Goal: Task Accomplishment & Management: Manage account settings

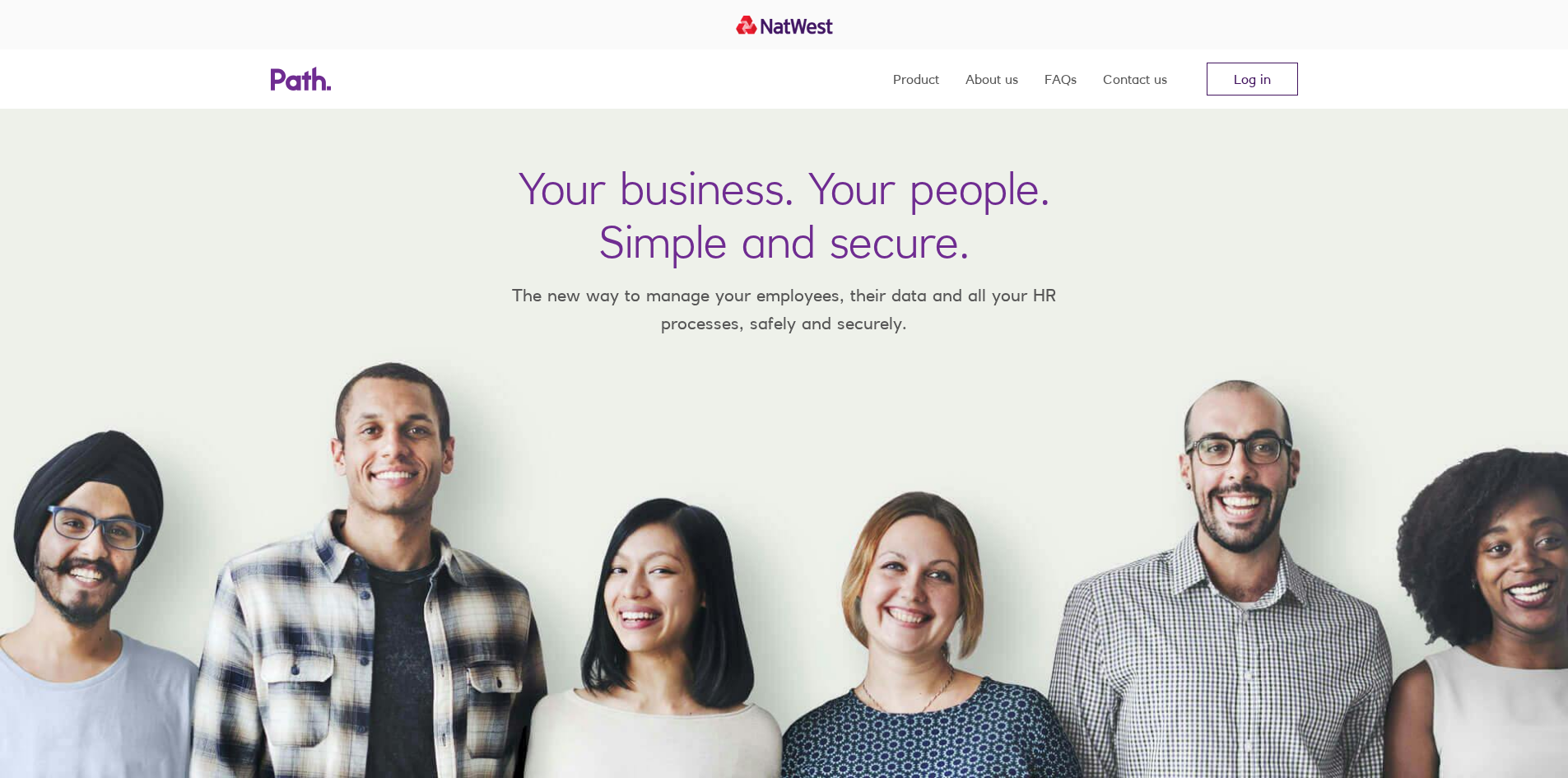
click at [1257, 70] on link "Log in" at bounding box center [1253, 79] width 92 height 33
click at [1247, 84] on link "Log in" at bounding box center [1253, 79] width 92 height 33
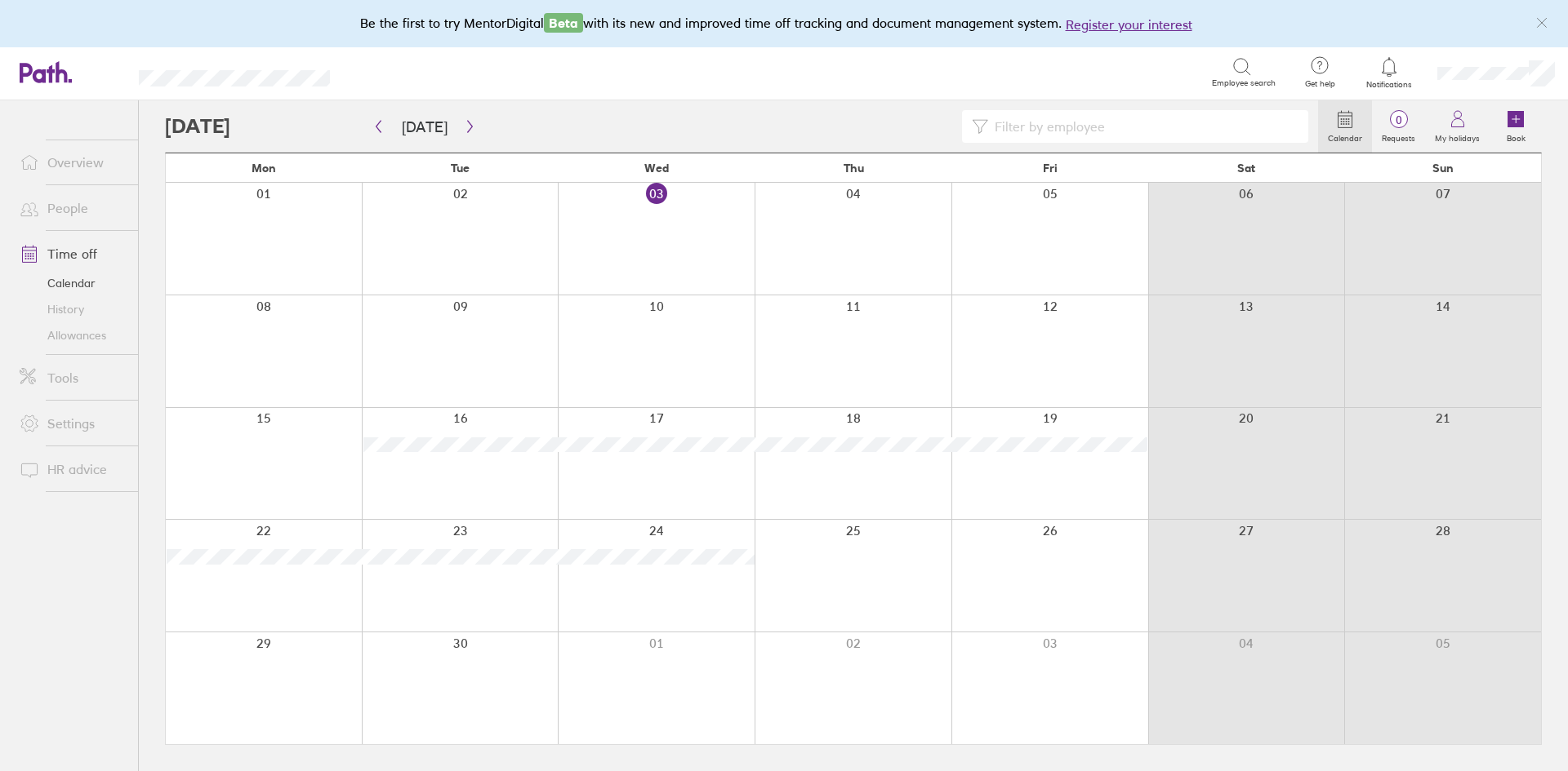
click at [69, 208] on link "People" at bounding box center [72, 207] width 131 height 33
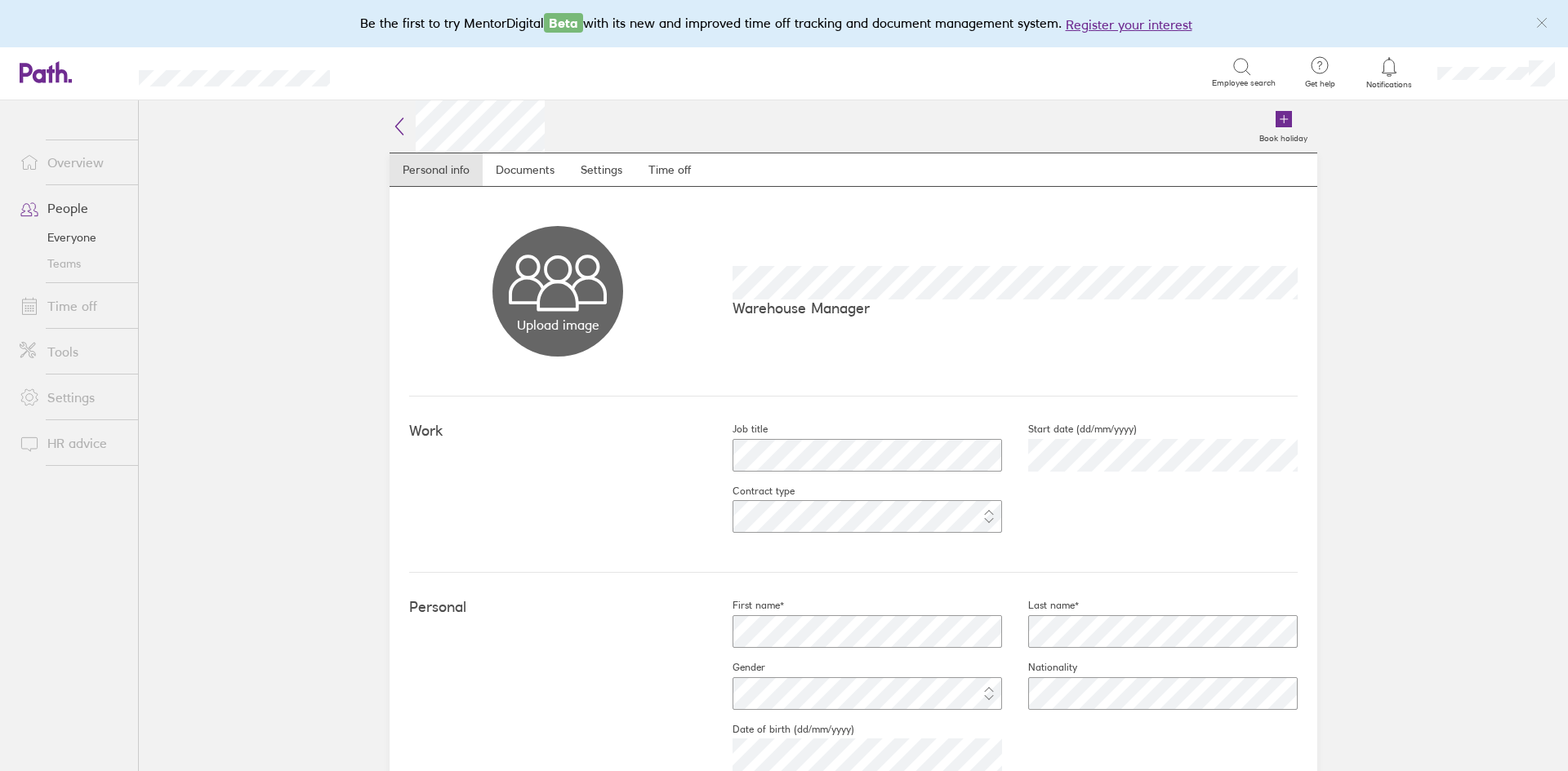
click at [66, 307] on link "Time off" at bounding box center [72, 306] width 131 height 33
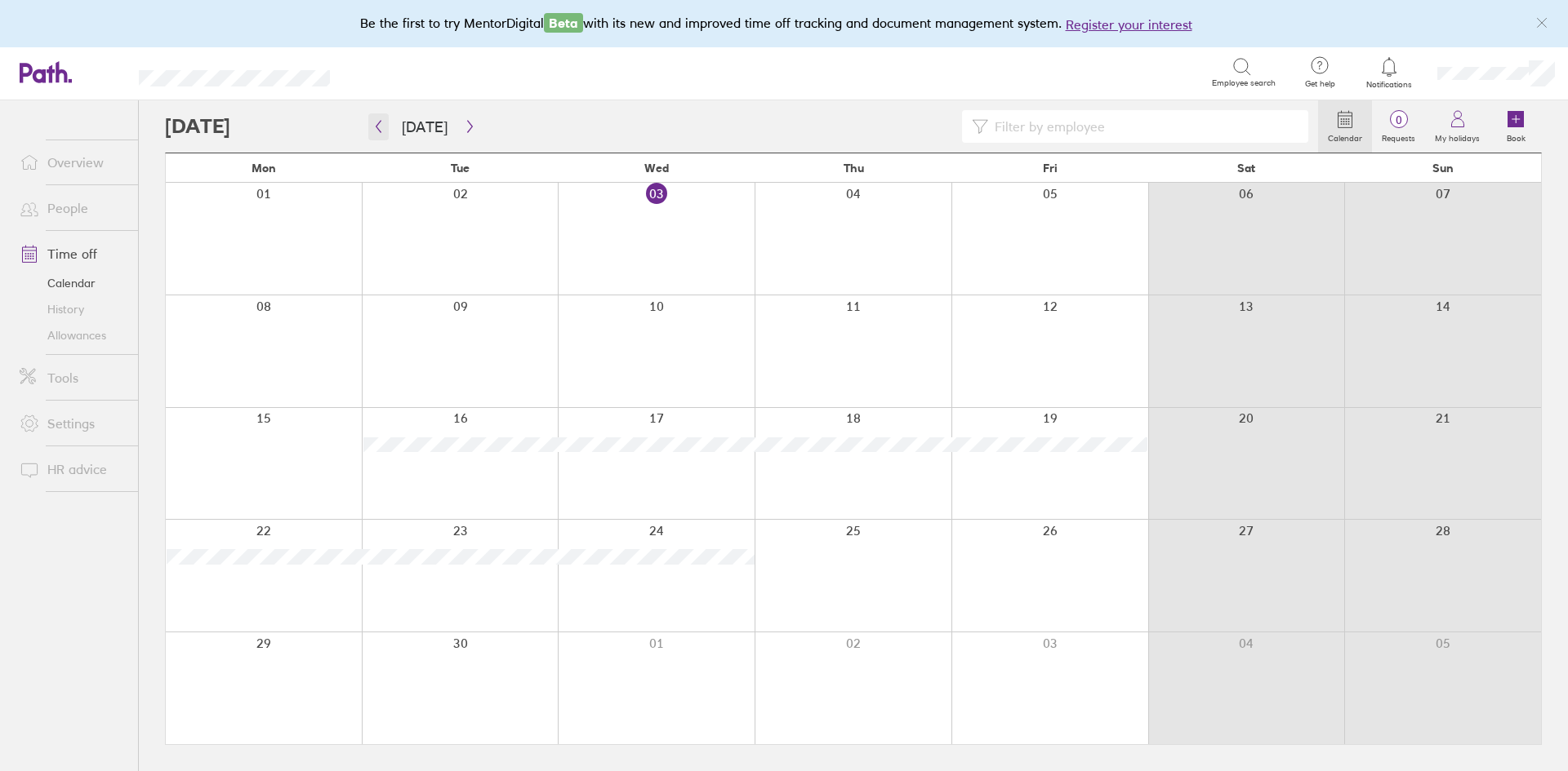
click at [377, 128] on icon "button" at bounding box center [378, 126] width 5 height 12
click at [66, 255] on link "Time off" at bounding box center [72, 254] width 131 height 33
click at [379, 131] on icon "button" at bounding box center [378, 126] width 5 height 12
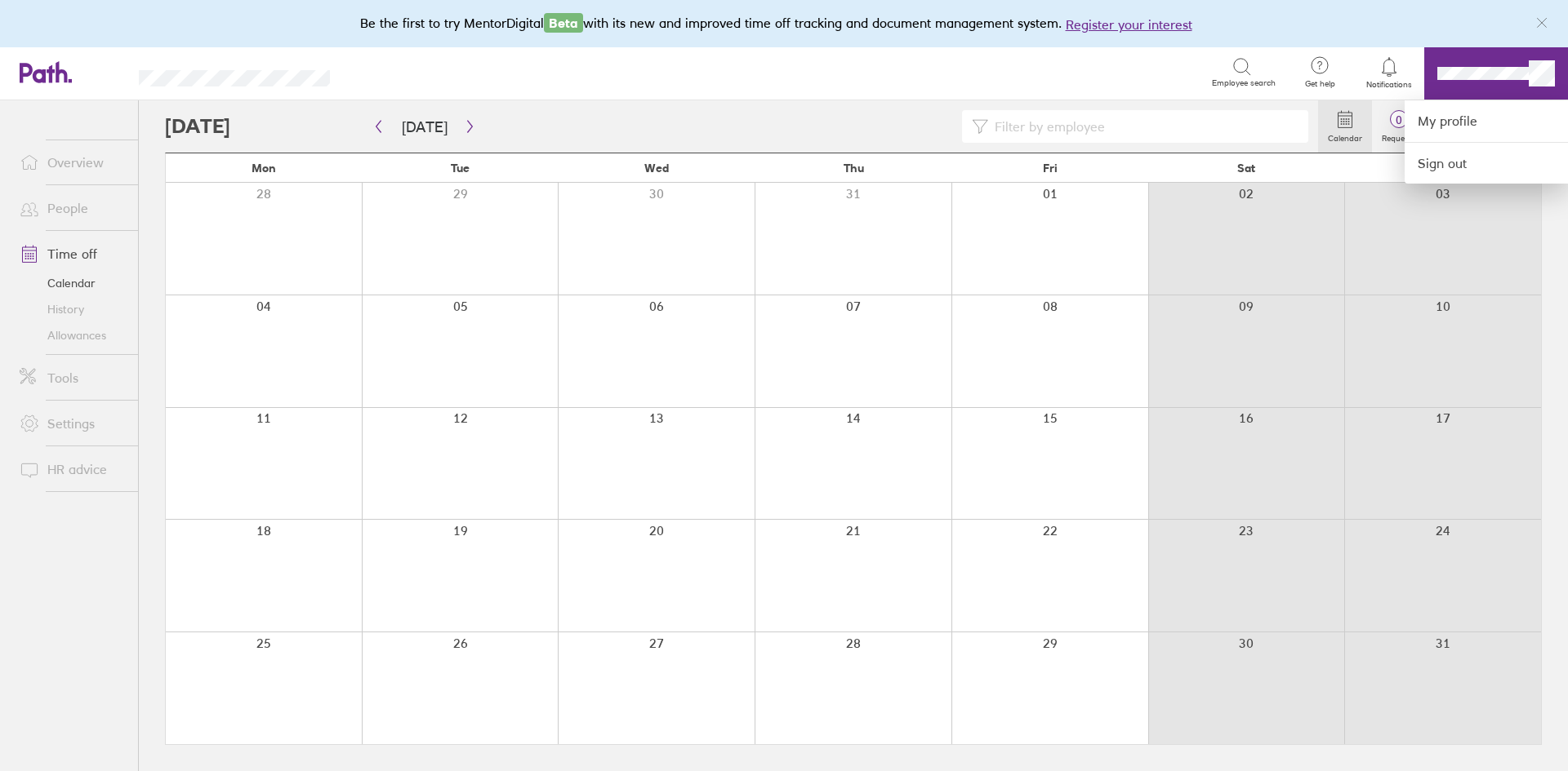
click at [1488, 76] on div at bounding box center [784, 386] width 1568 height 771
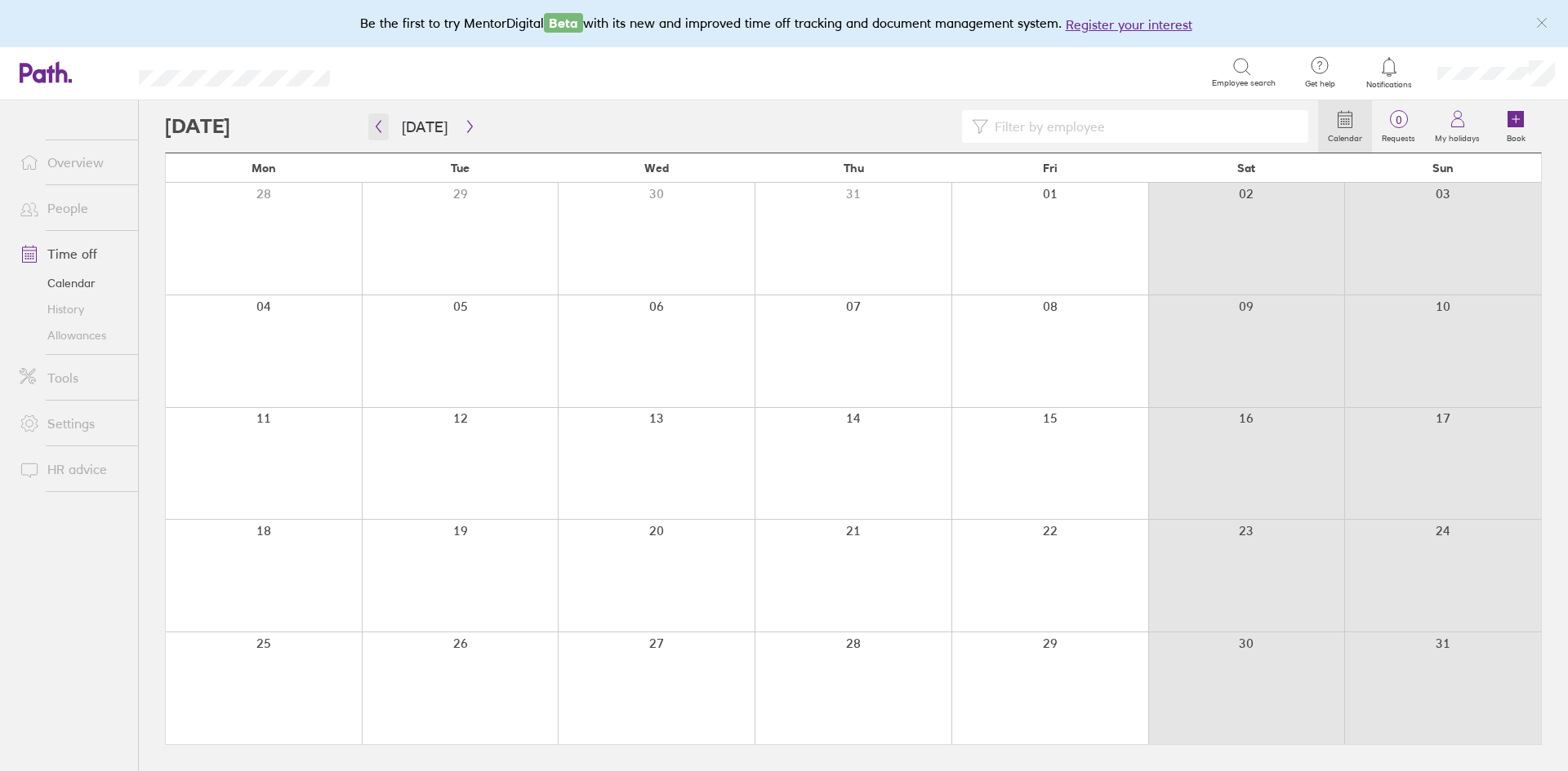
click at [378, 124] on icon "button" at bounding box center [378, 126] width 5 height 12
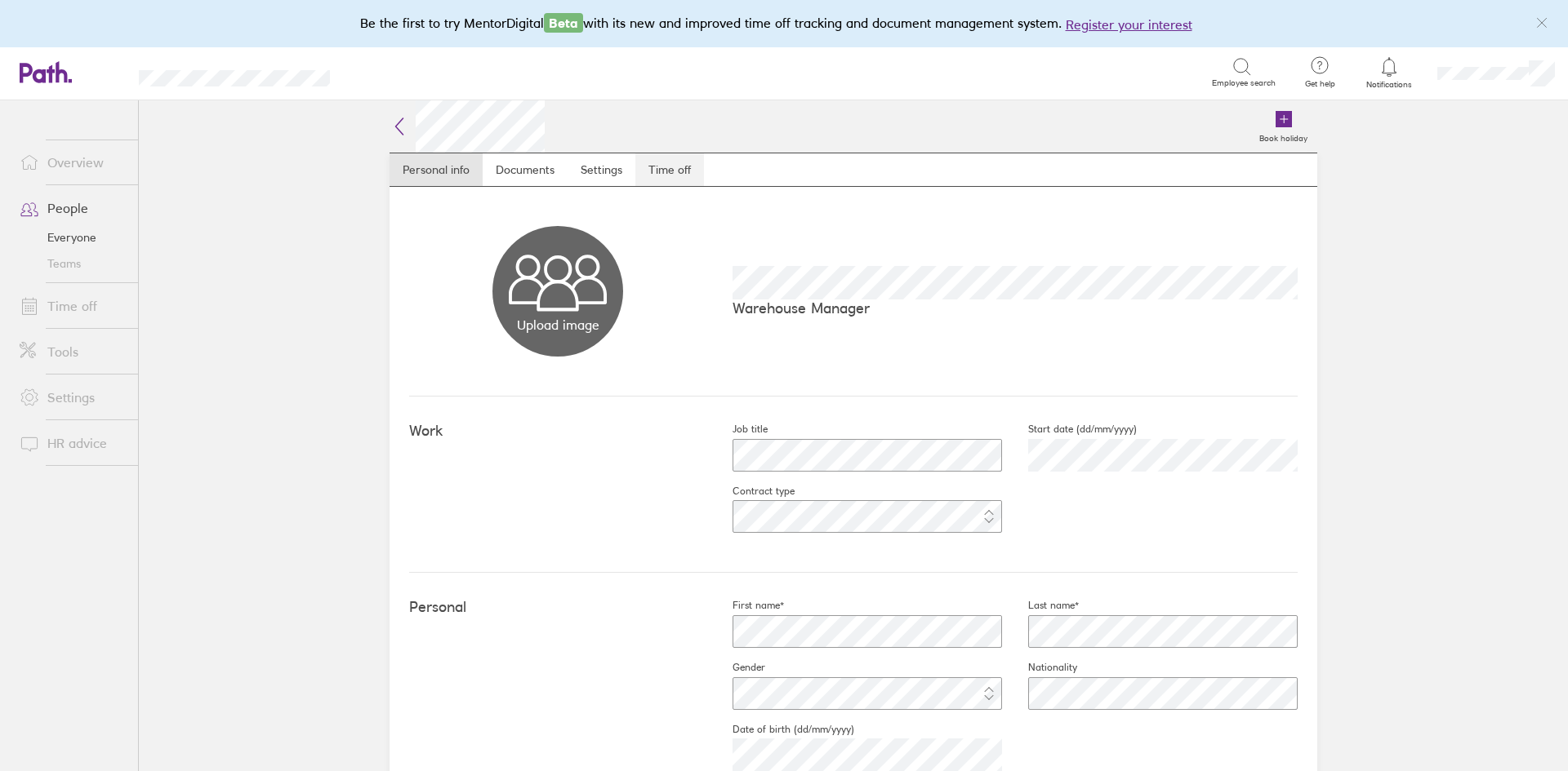
click at [659, 164] on link "Time off" at bounding box center [669, 169] width 69 height 33
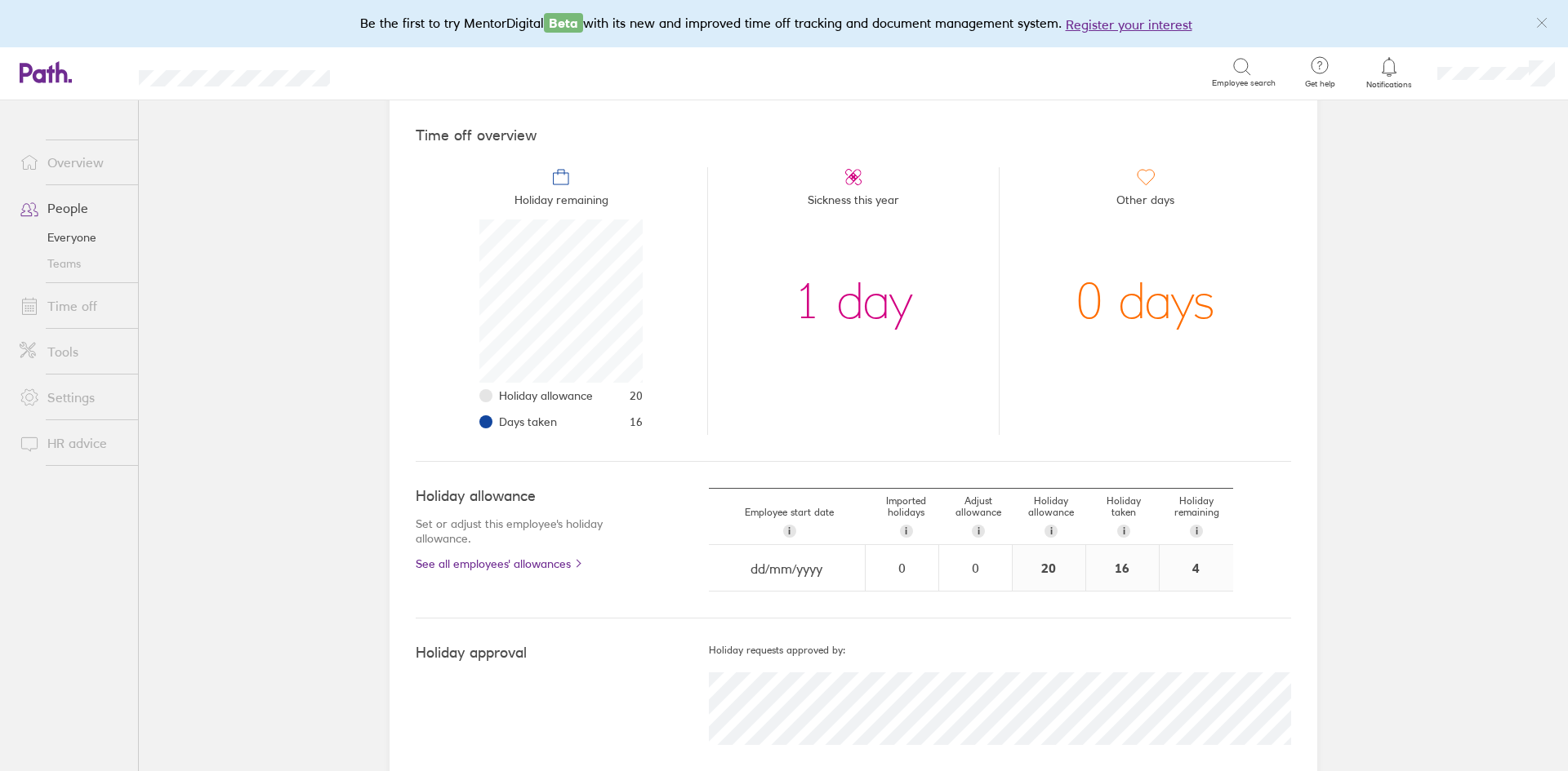
scroll to position [158, 0]
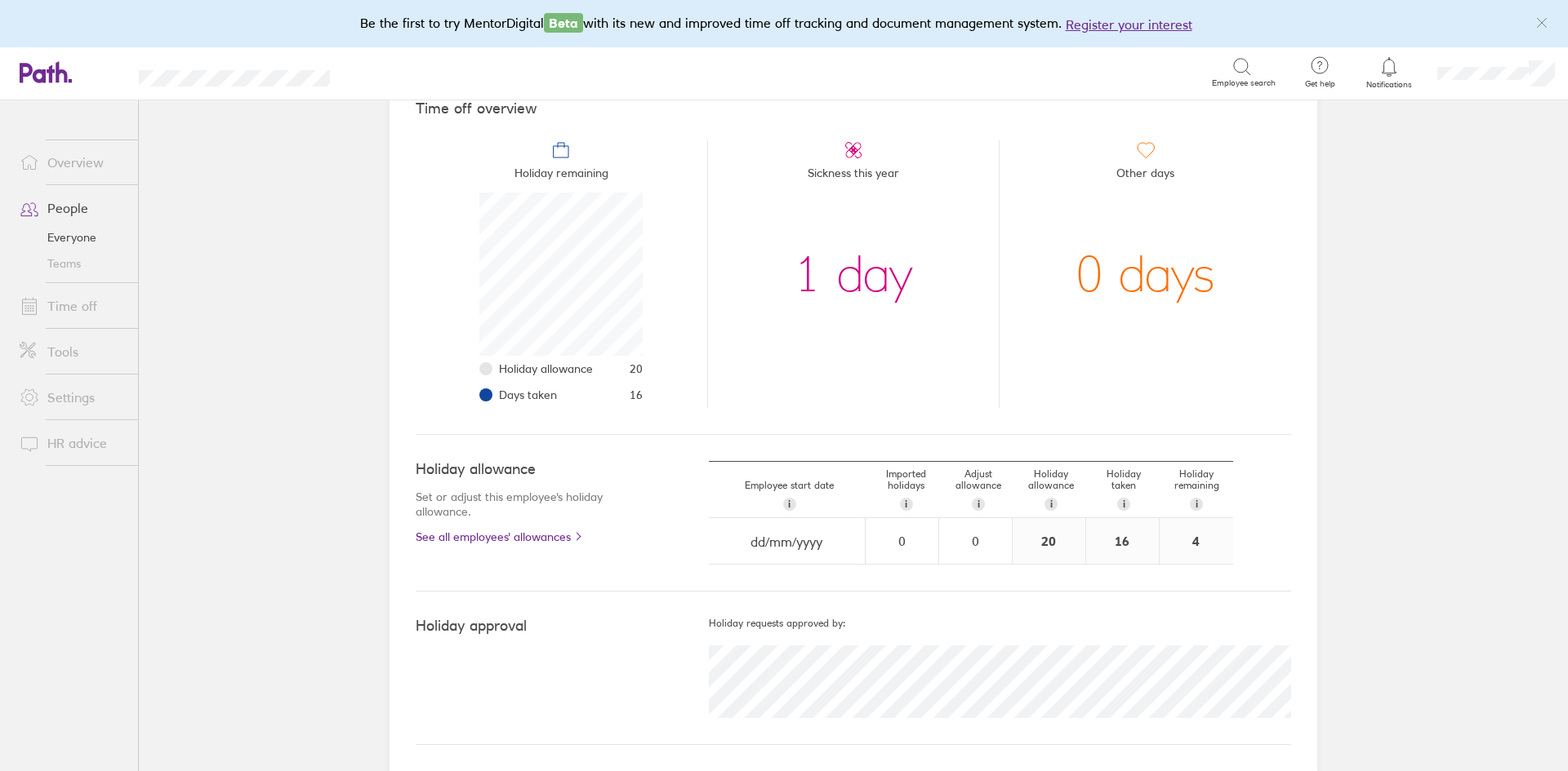
click at [850, 149] on icon at bounding box center [853, 150] width 9 height 9
click at [98, 306] on link "Time off" at bounding box center [72, 306] width 131 height 33
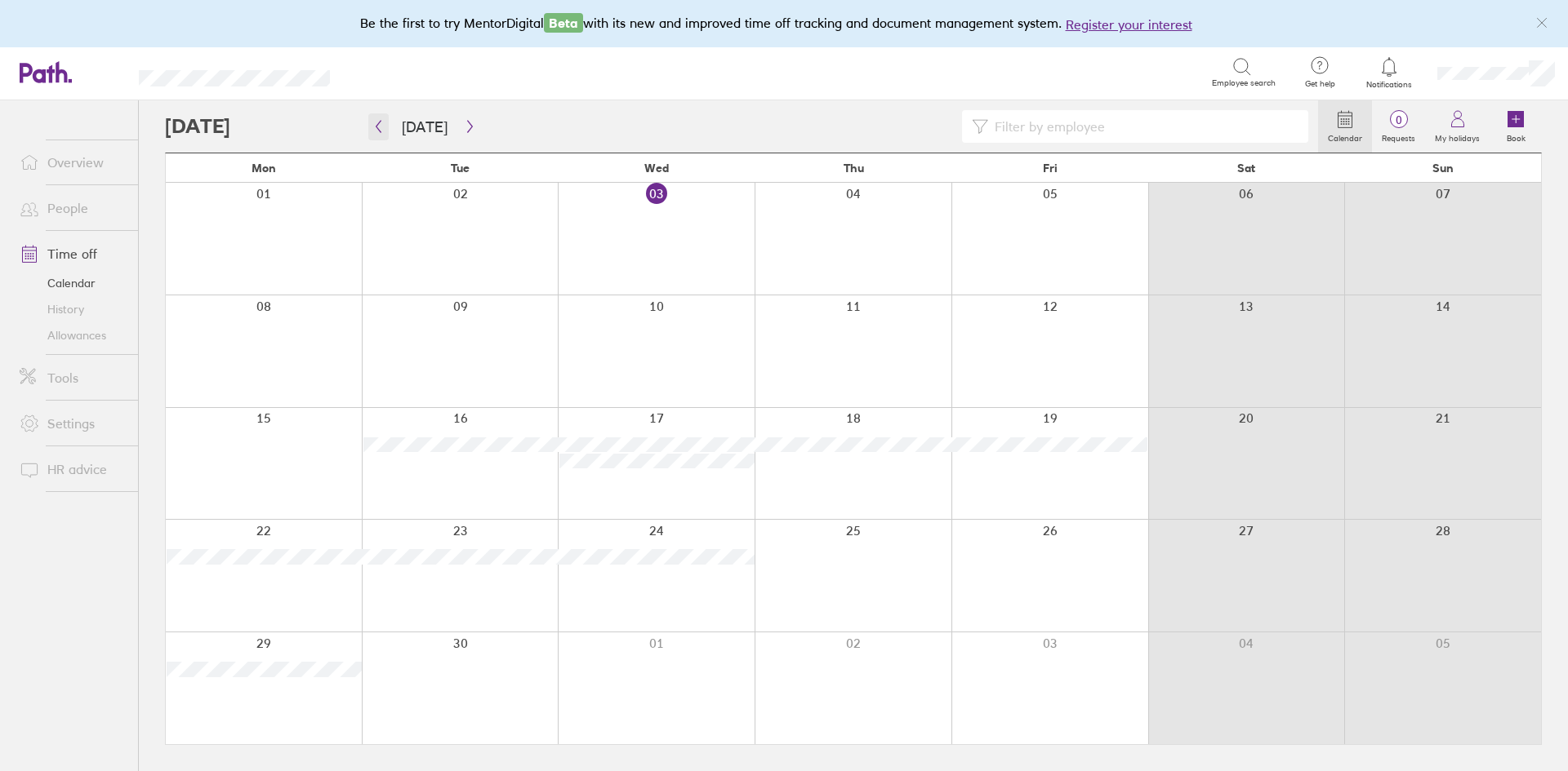
click at [376, 132] on icon "button" at bounding box center [378, 126] width 12 height 13
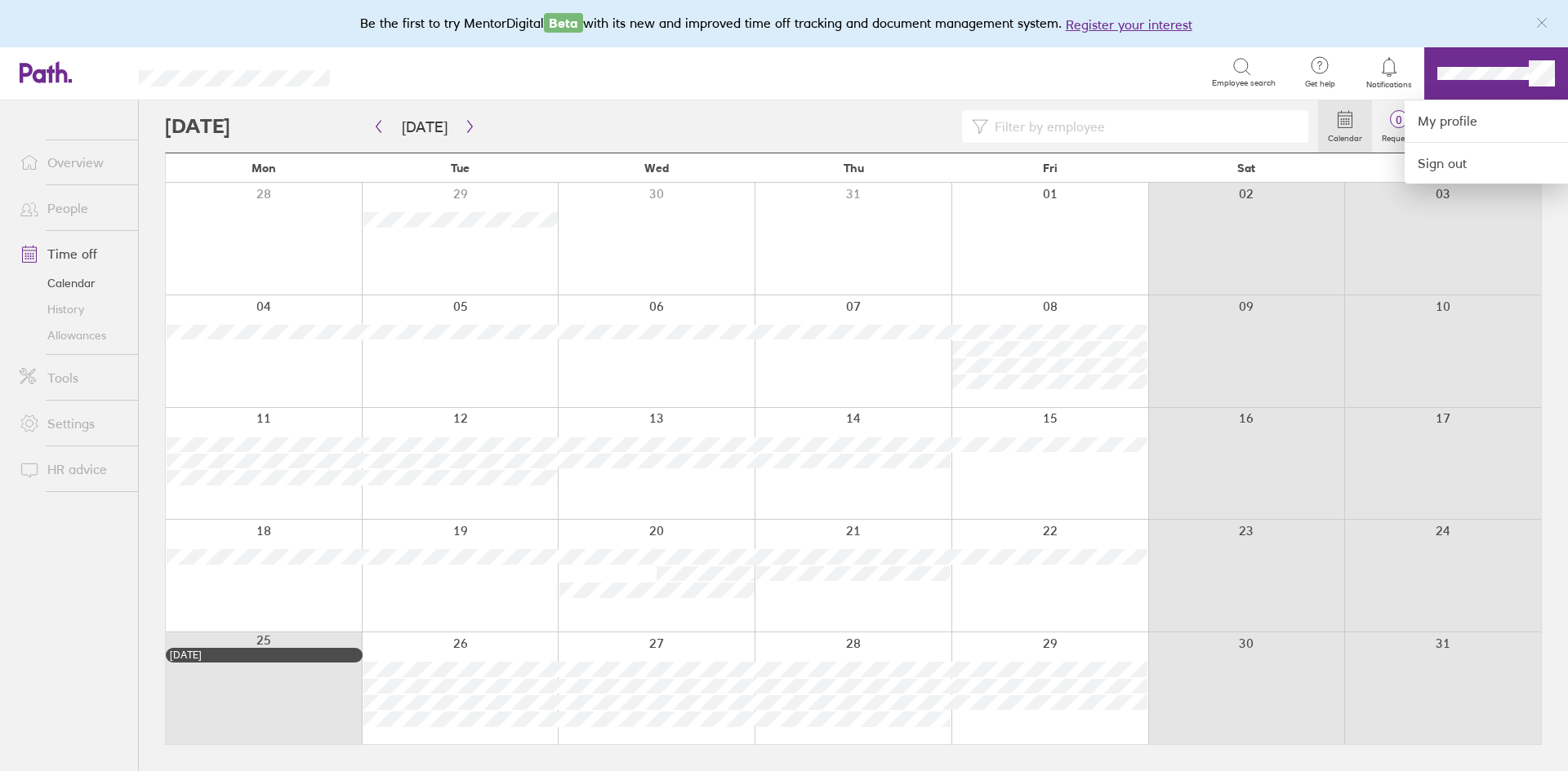
click at [1065, 268] on div at bounding box center [784, 386] width 1568 height 771
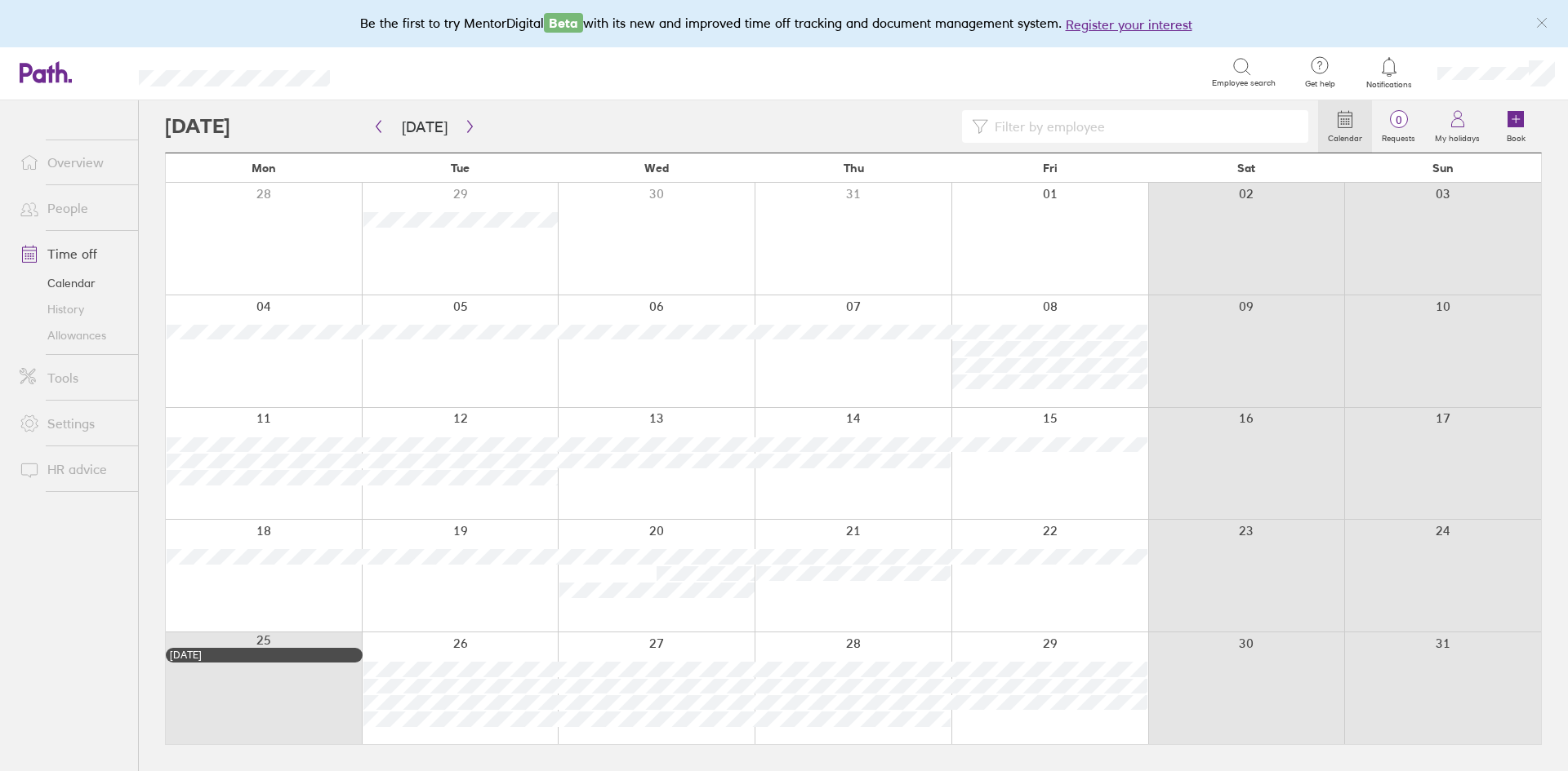
click at [887, 484] on div at bounding box center [853, 464] width 197 height 111
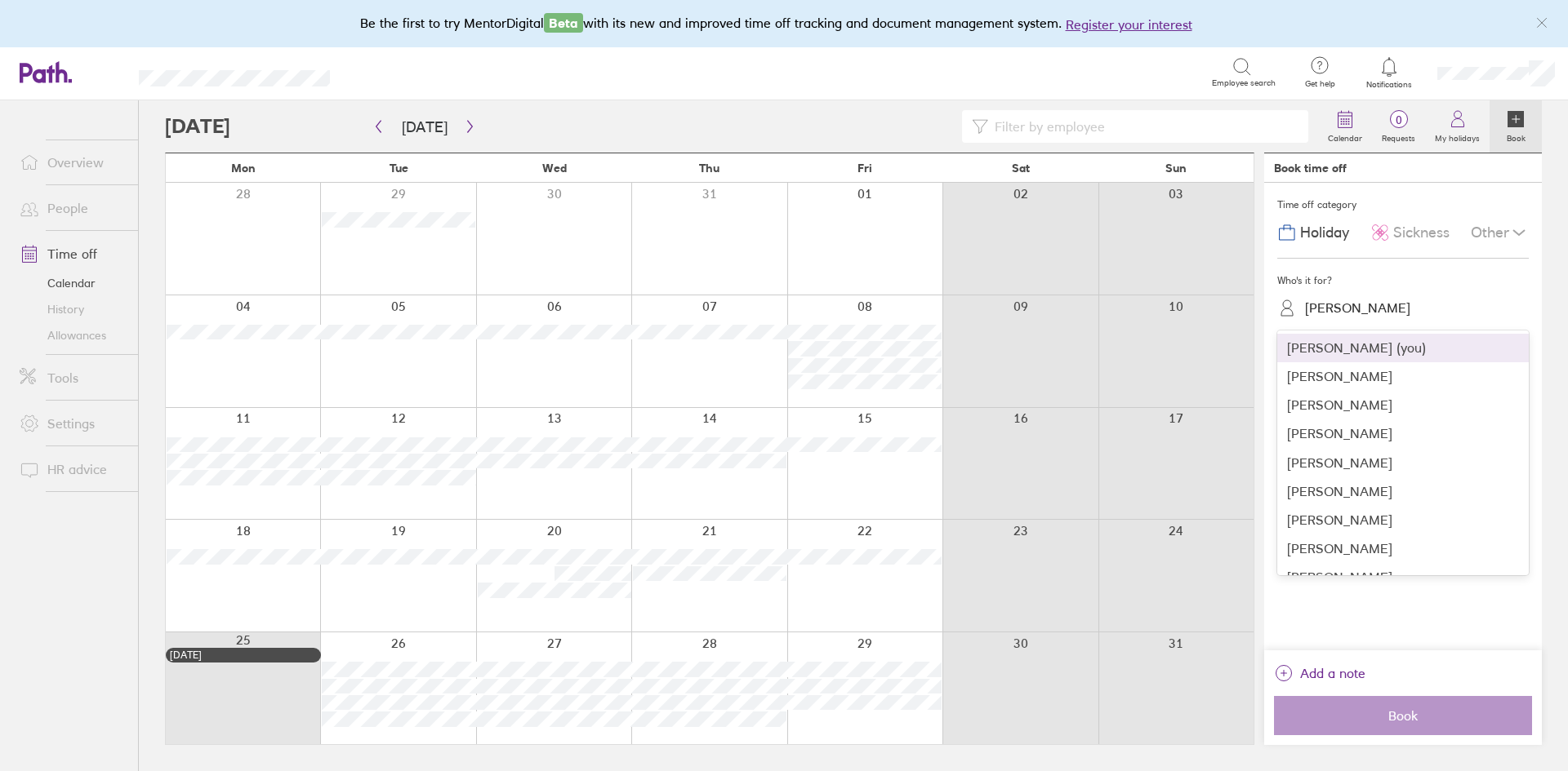
click at [1400, 309] on div "Lorna Bristow" at bounding box center [1412, 307] width 231 height 25
click at [1321, 467] on div "Luke Williams" at bounding box center [1403, 463] width 252 height 29
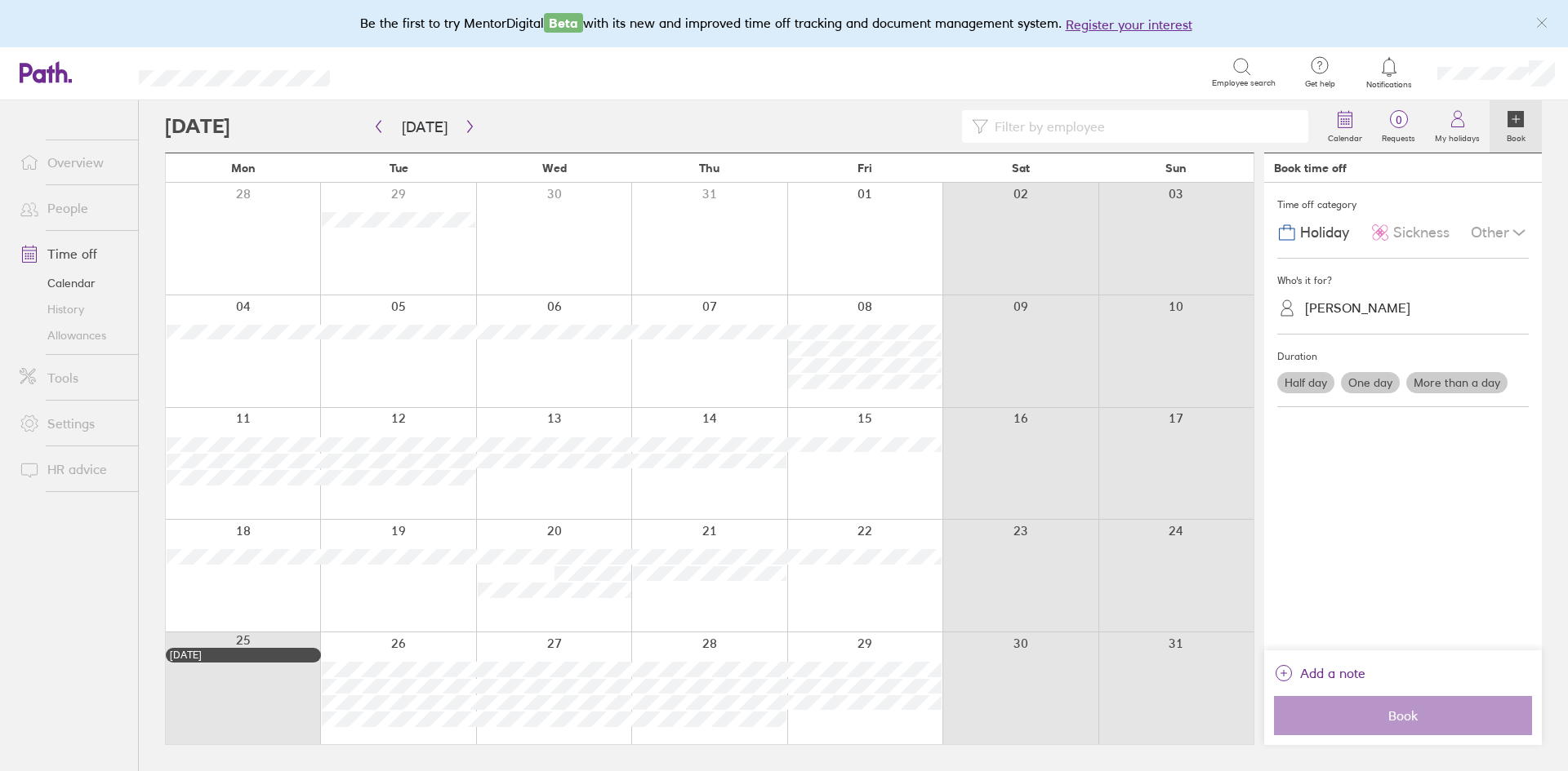
click at [1407, 238] on span "Sickness" at bounding box center [1421, 233] width 57 height 17
click at [1435, 377] on label "More than a day" at bounding box center [1456, 383] width 101 height 21
click at [0, 0] on input "More than a day" at bounding box center [0, 0] width 0 height 0
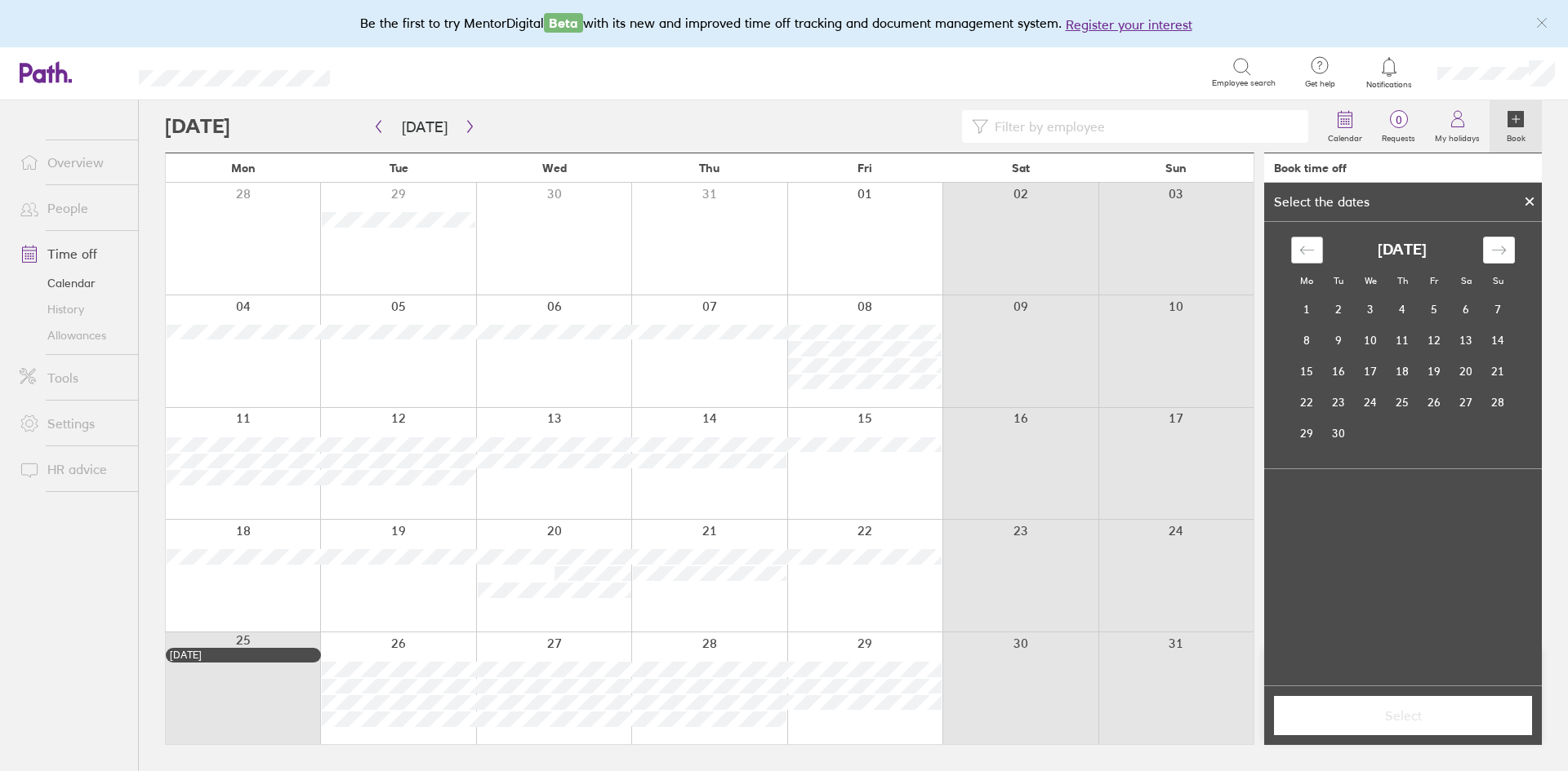
click at [1304, 246] on icon "Move backward to switch to the previous month." at bounding box center [1306, 250] width 14 height 8
click at [1409, 374] on td "14" at bounding box center [1403, 371] width 32 height 31
click at [1432, 372] on td "15" at bounding box center [1434, 371] width 32 height 31
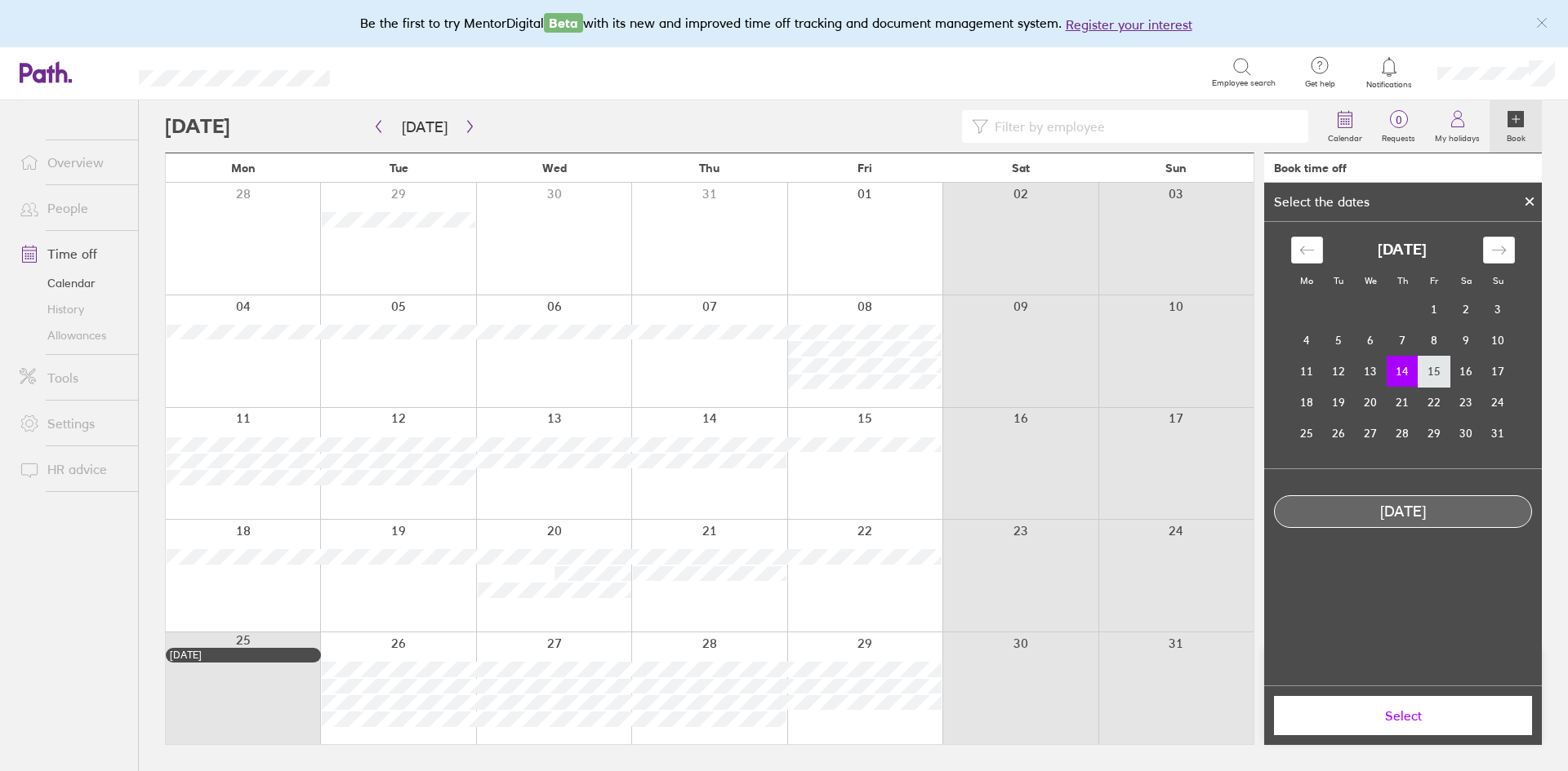
click at [1440, 372] on td "15" at bounding box center [1434, 371] width 32 height 31
click at [1395, 367] on td "14" at bounding box center [1403, 371] width 32 height 31
click at [1401, 704] on button "Select" at bounding box center [1403, 715] width 258 height 39
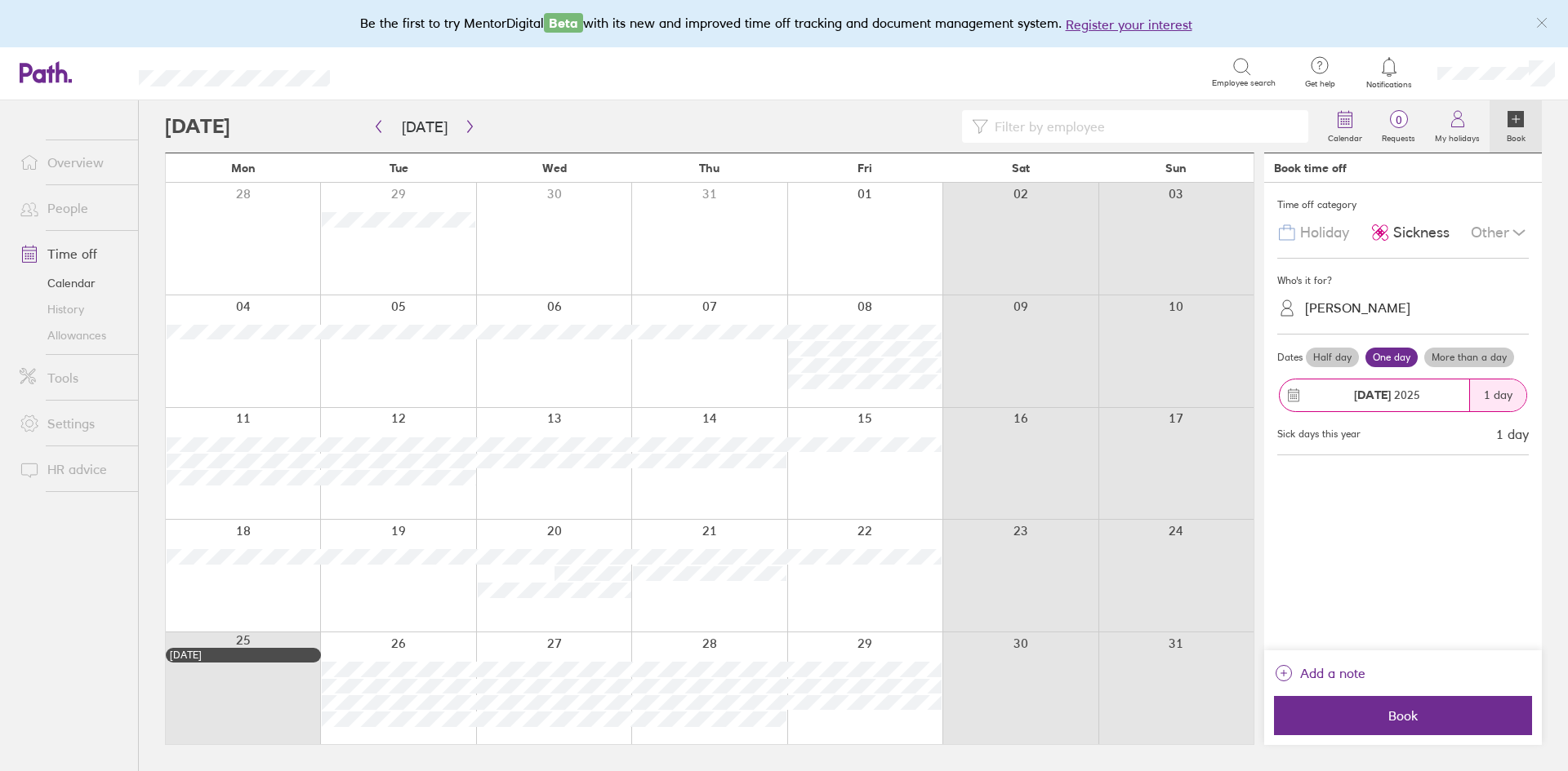
click at [1468, 360] on label "More than a day" at bounding box center [1469, 357] width 90 height 20
click at [0, 0] on input "More than a day" at bounding box center [0, 0] width 0 height 0
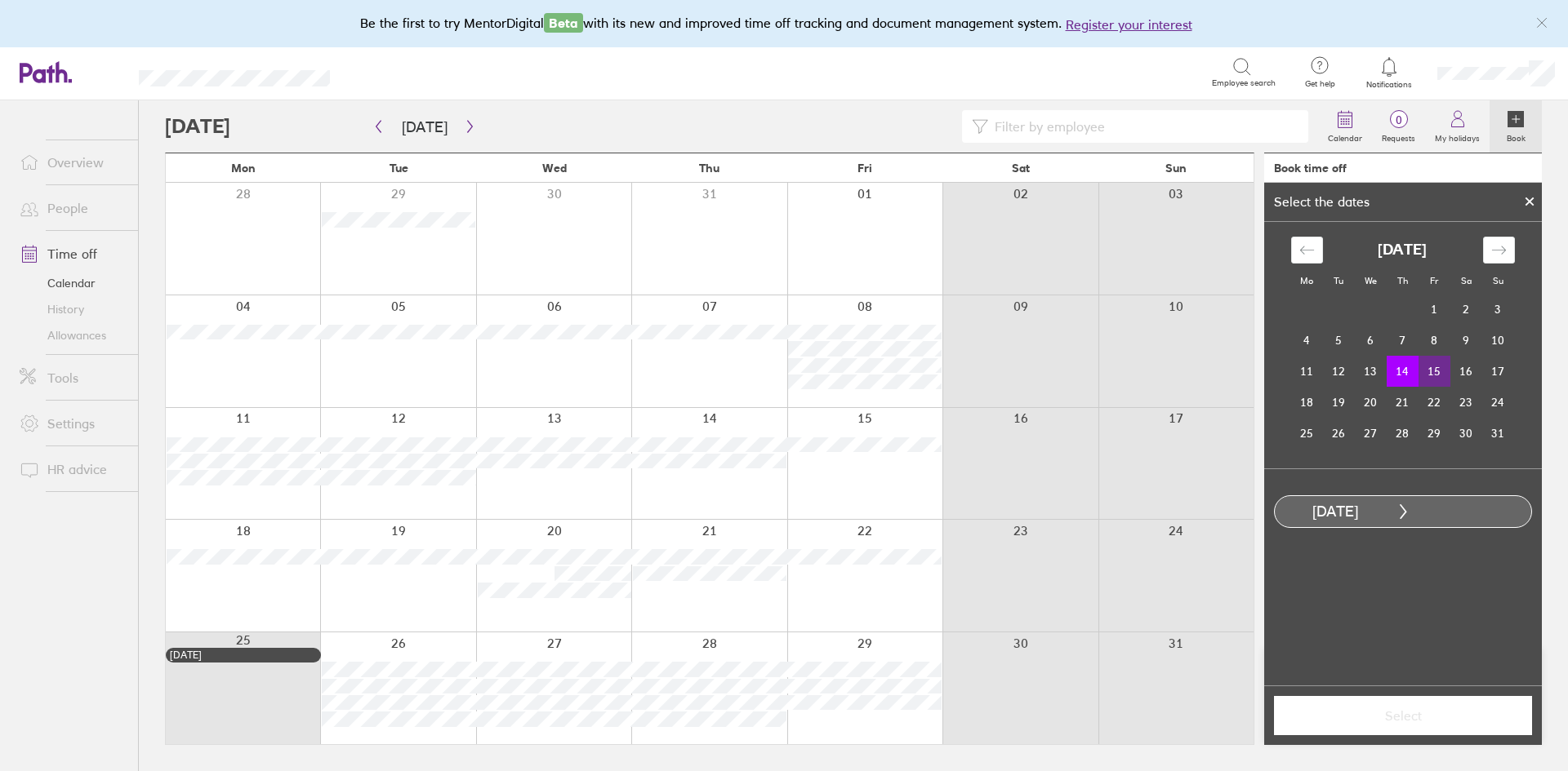
click at [1436, 375] on td "15" at bounding box center [1434, 371] width 32 height 31
click at [1385, 720] on span "Select" at bounding box center [1403, 715] width 235 height 15
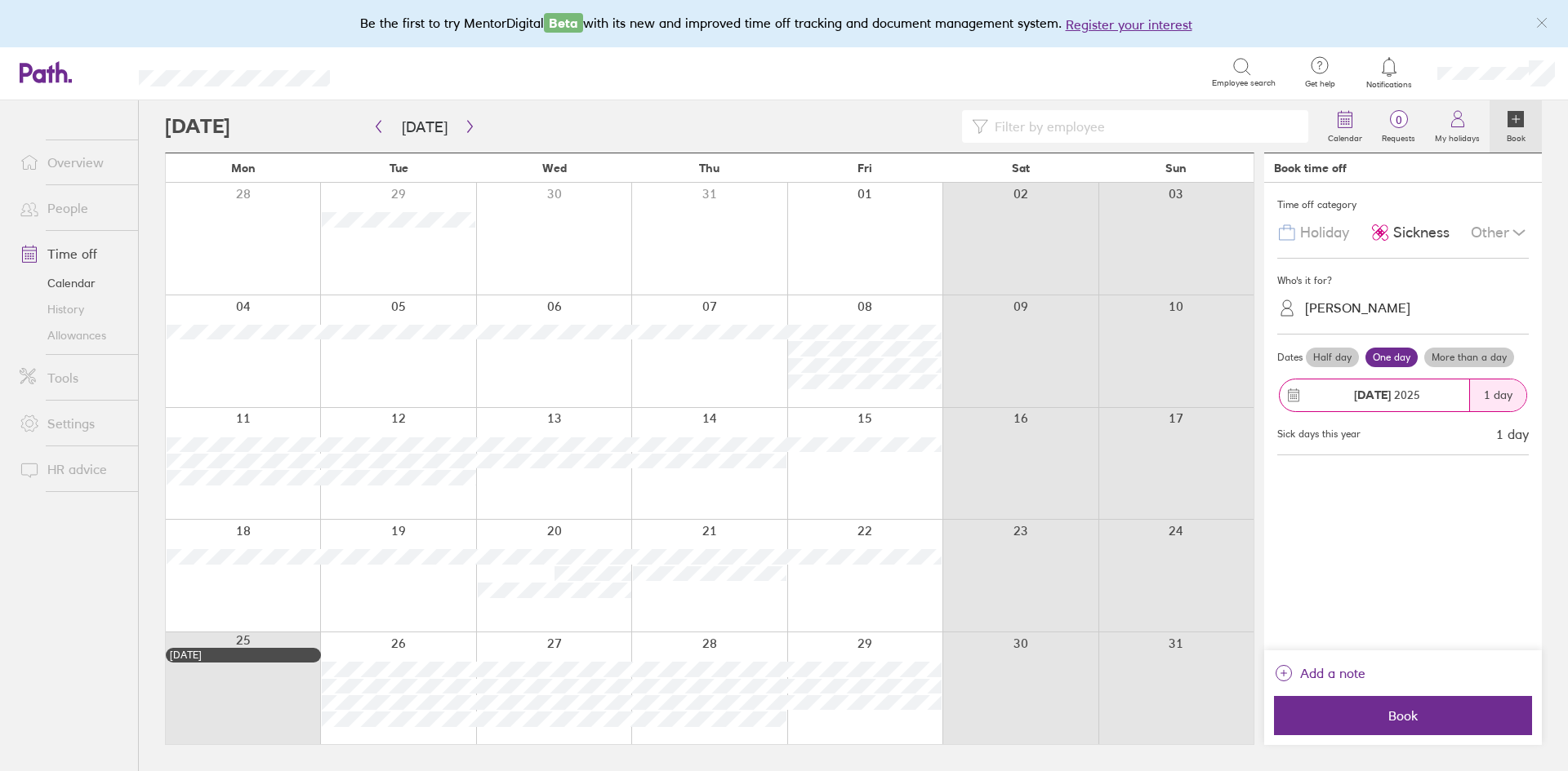
click at [1490, 359] on label "More than a day" at bounding box center [1469, 357] width 90 height 20
click at [0, 0] on input "More than a day" at bounding box center [0, 0] width 0 height 0
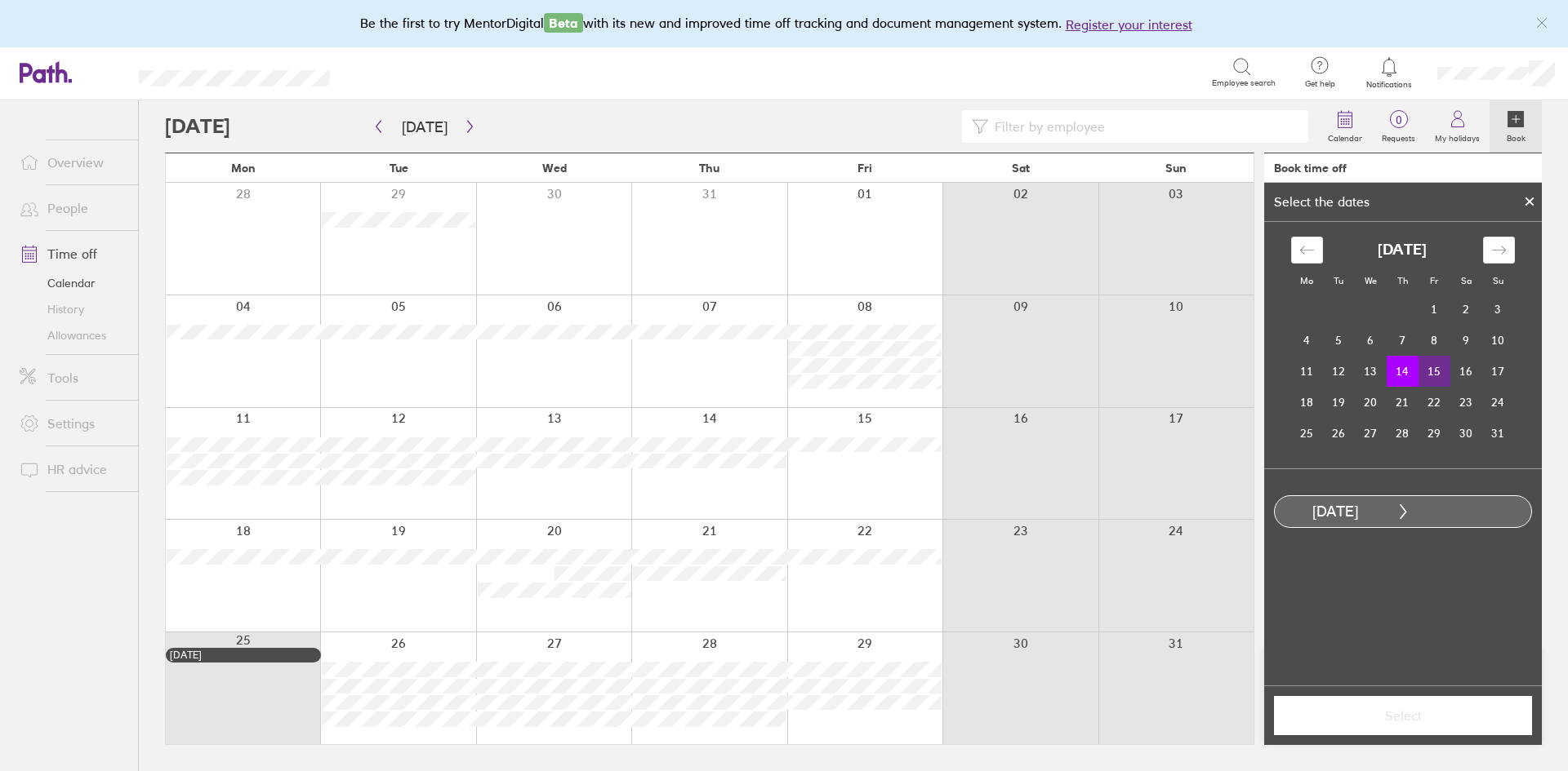
click at [1430, 366] on td "15" at bounding box center [1434, 371] width 32 height 31
click at [1403, 722] on span "Select" at bounding box center [1403, 715] width 235 height 15
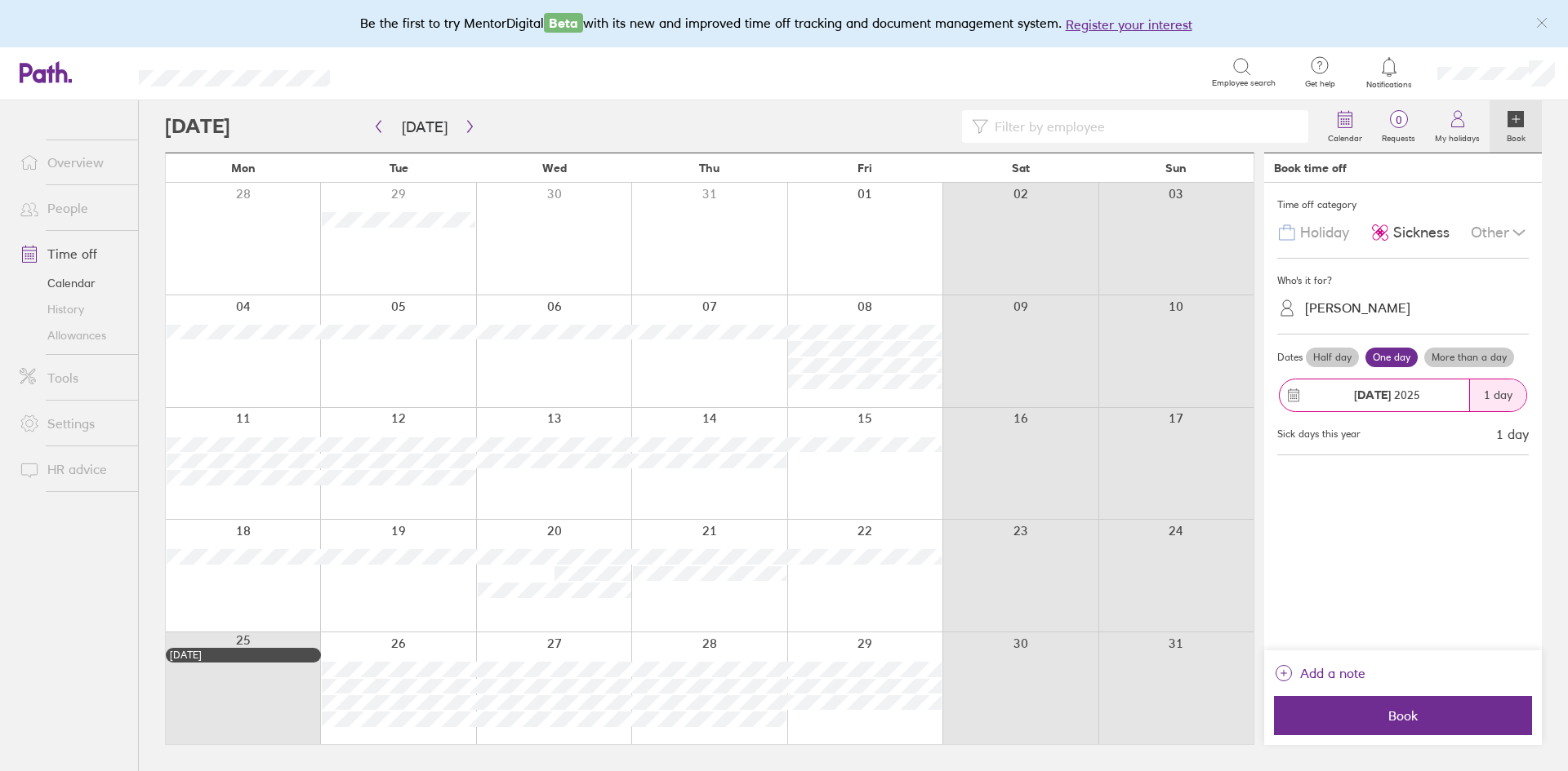
click at [1403, 722] on span "Book" at bounding box center [1403, 715] width 235 height 15
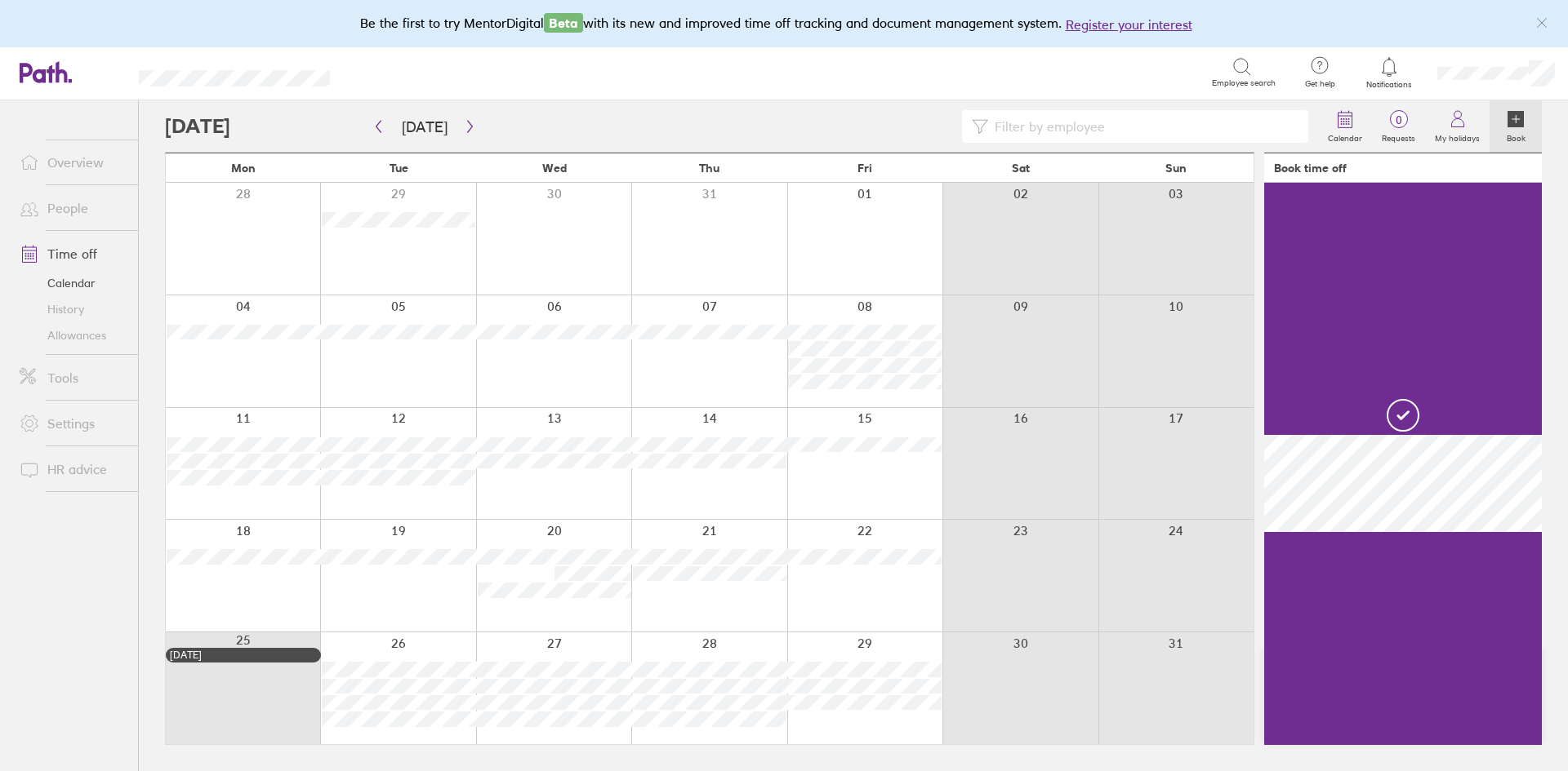
click at [515, 516] on div at bounding box center [553, 464] width 155 height 111
click at [722, 483] on div at bounding box center [708, 464] width 155 height 111
click at [840, 484] on div at bounding box center [864, 464] width 155 height 111
click at [460, 125] on button "button" at bounding box center [470, 126] width 20 height 27
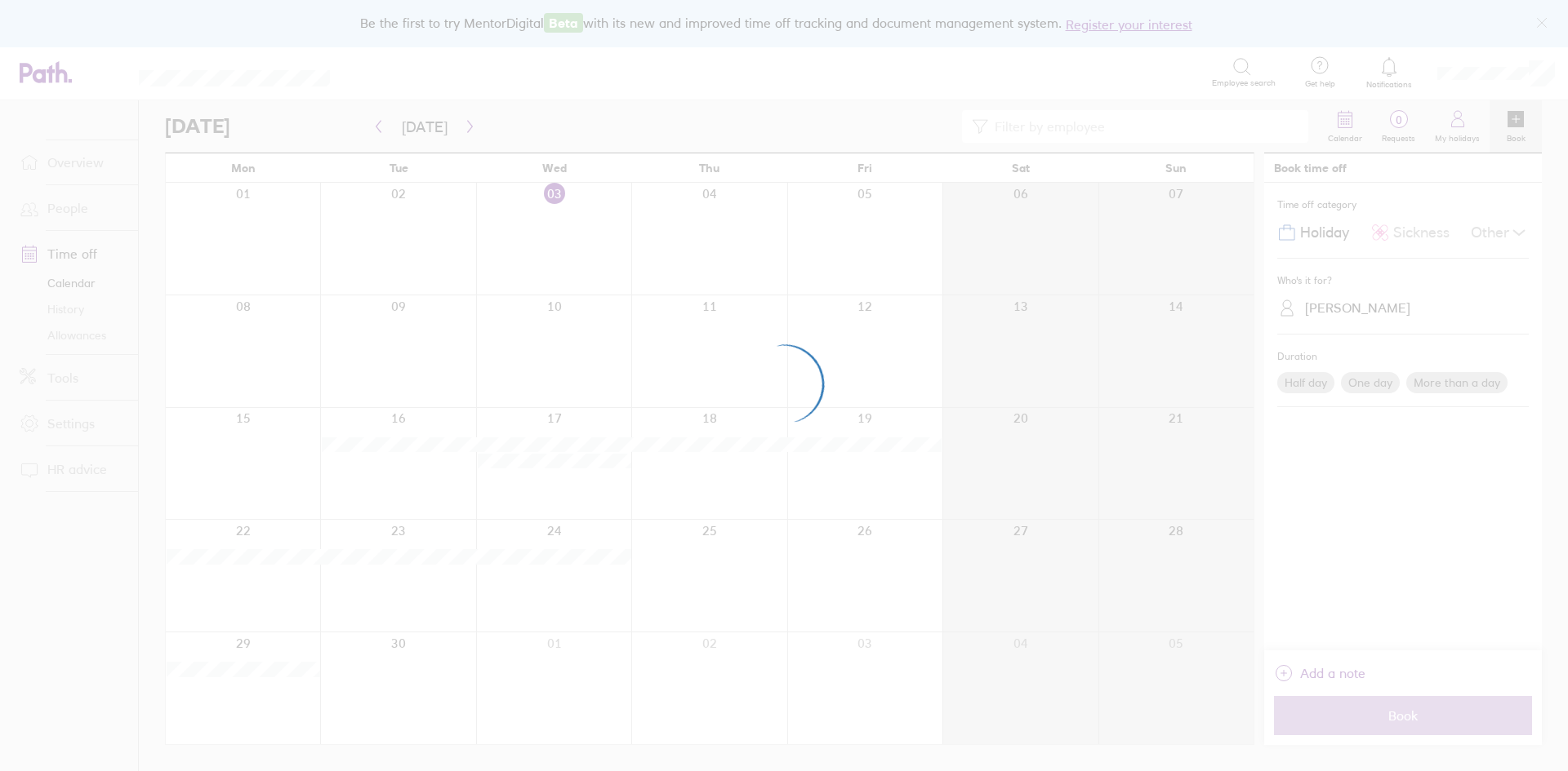
click at [1377, 230] on div at bounding box center [784, 386] width 1568 height 771
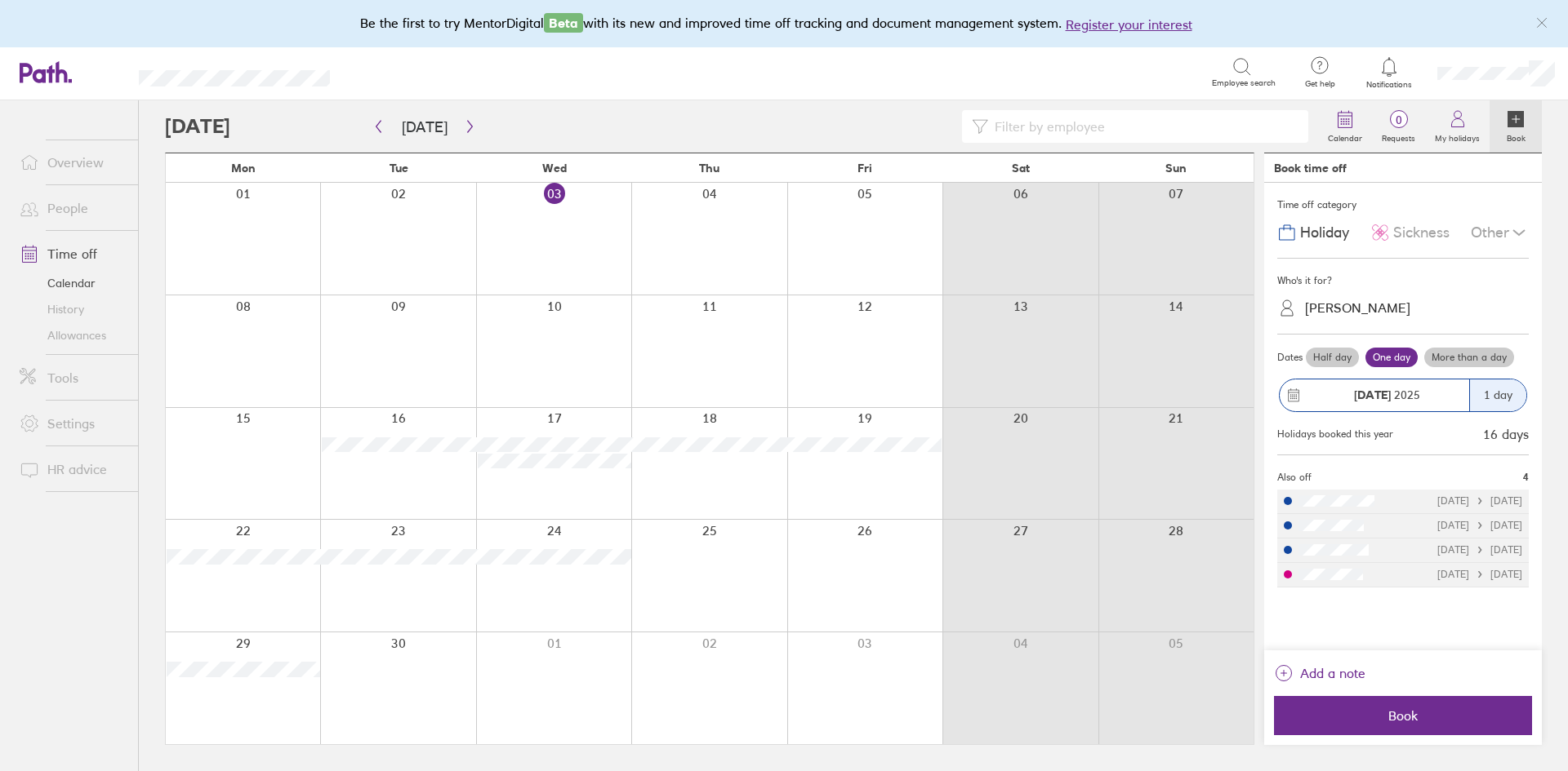
click at [1398, 233] on span "Sickness" at bounding box center [1421, 233] width 57 height 17
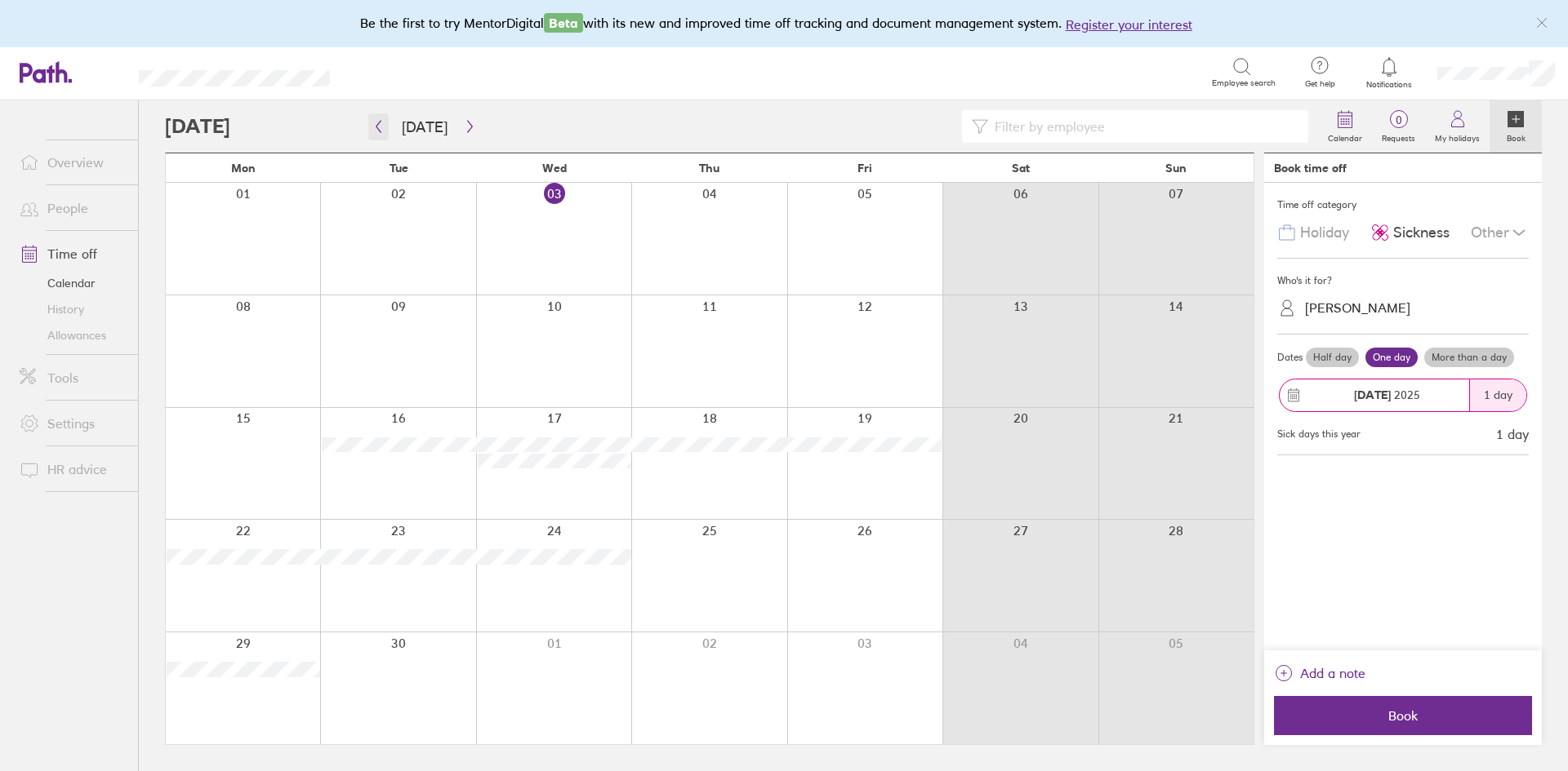
click at [376, 127] on icon "button" at bounding box center [378, 126] width 5 height 12
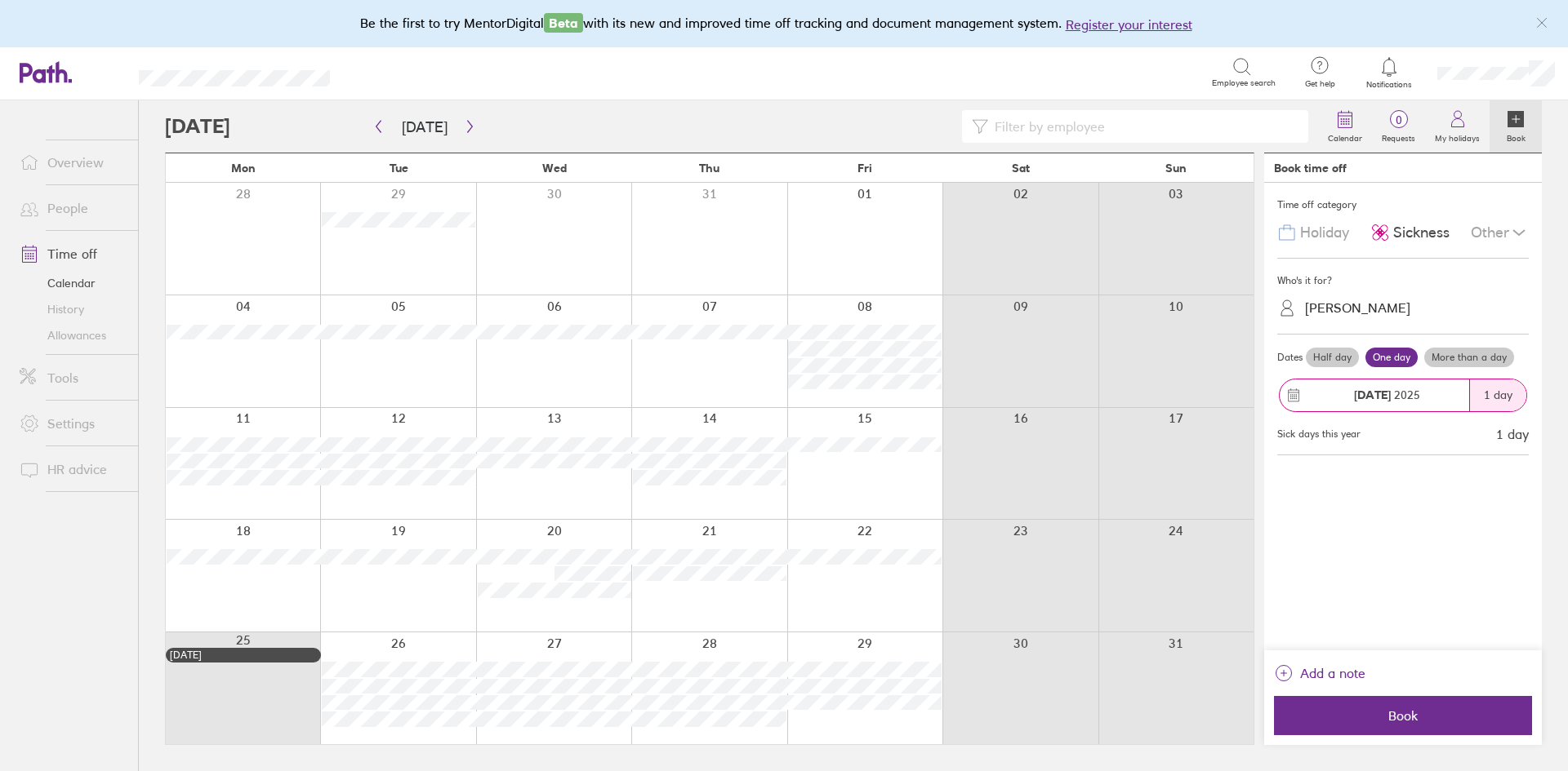
click at [1393, 399] on span "13 Aug 2025" at bounding box center [1386, 395] width 66 height 13
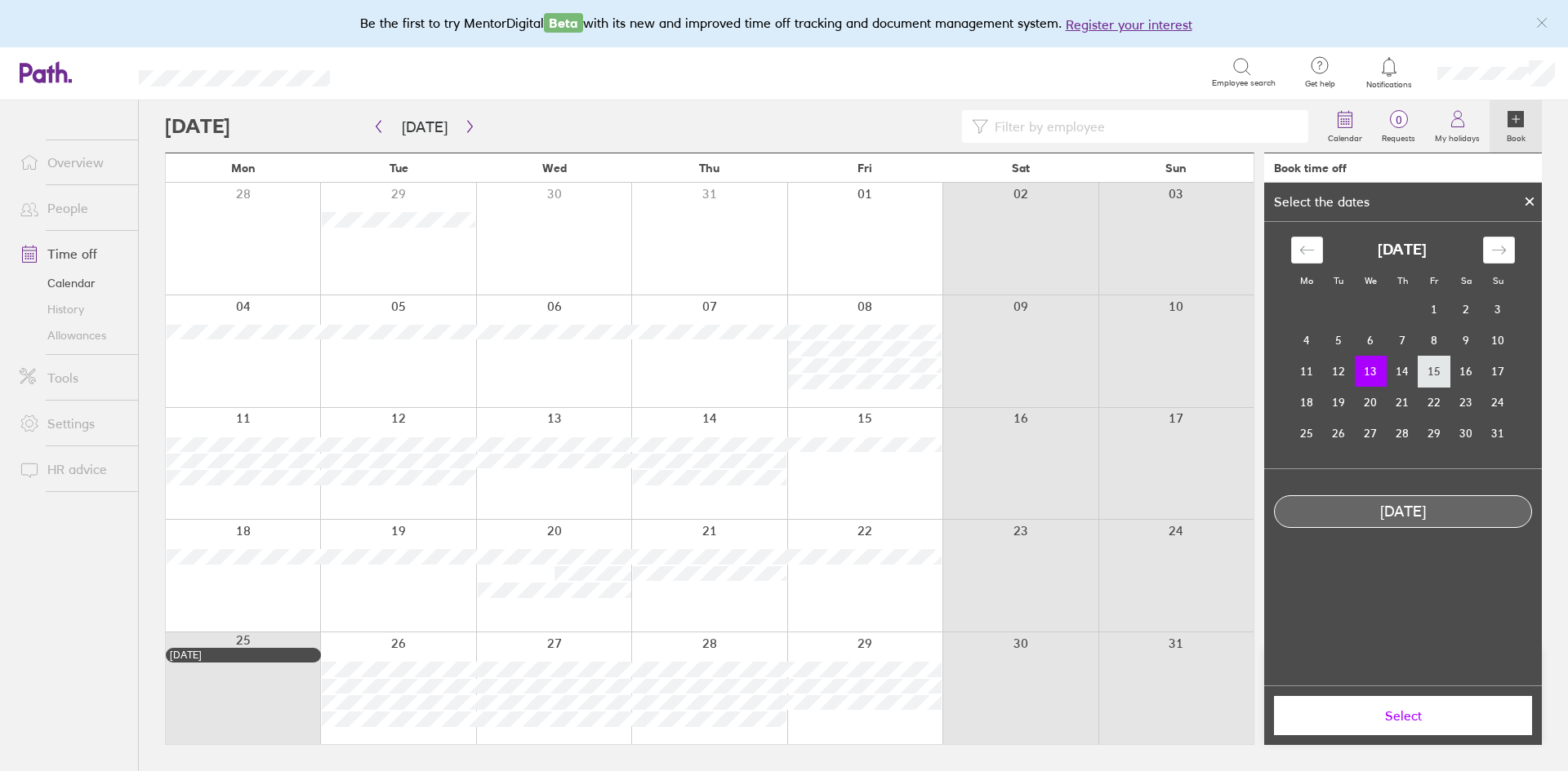
click at [1427, 373] on td "15" at bounding box center [1434, 371] width 32 height 31
click at [1530, 198] on icon at bounding box center [1529, 202] width 11 height 10
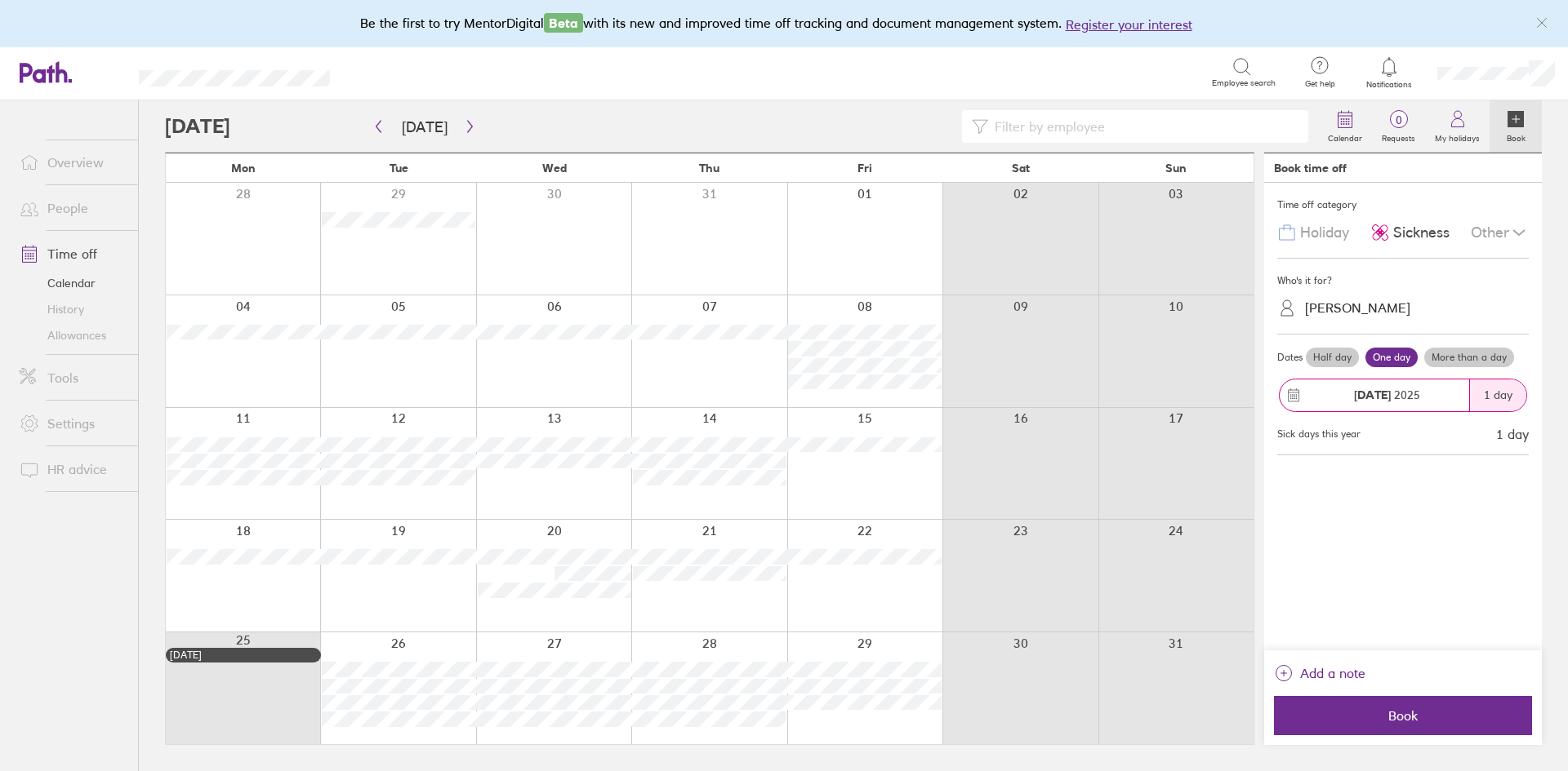
click at [1403, 229] on span "Sickness" at bounding box center [1421, 233] width 57 height 17
click at [1393, 395] on span "13 Aug 2025" at bounding box center [1386, 395] width 66 height 13
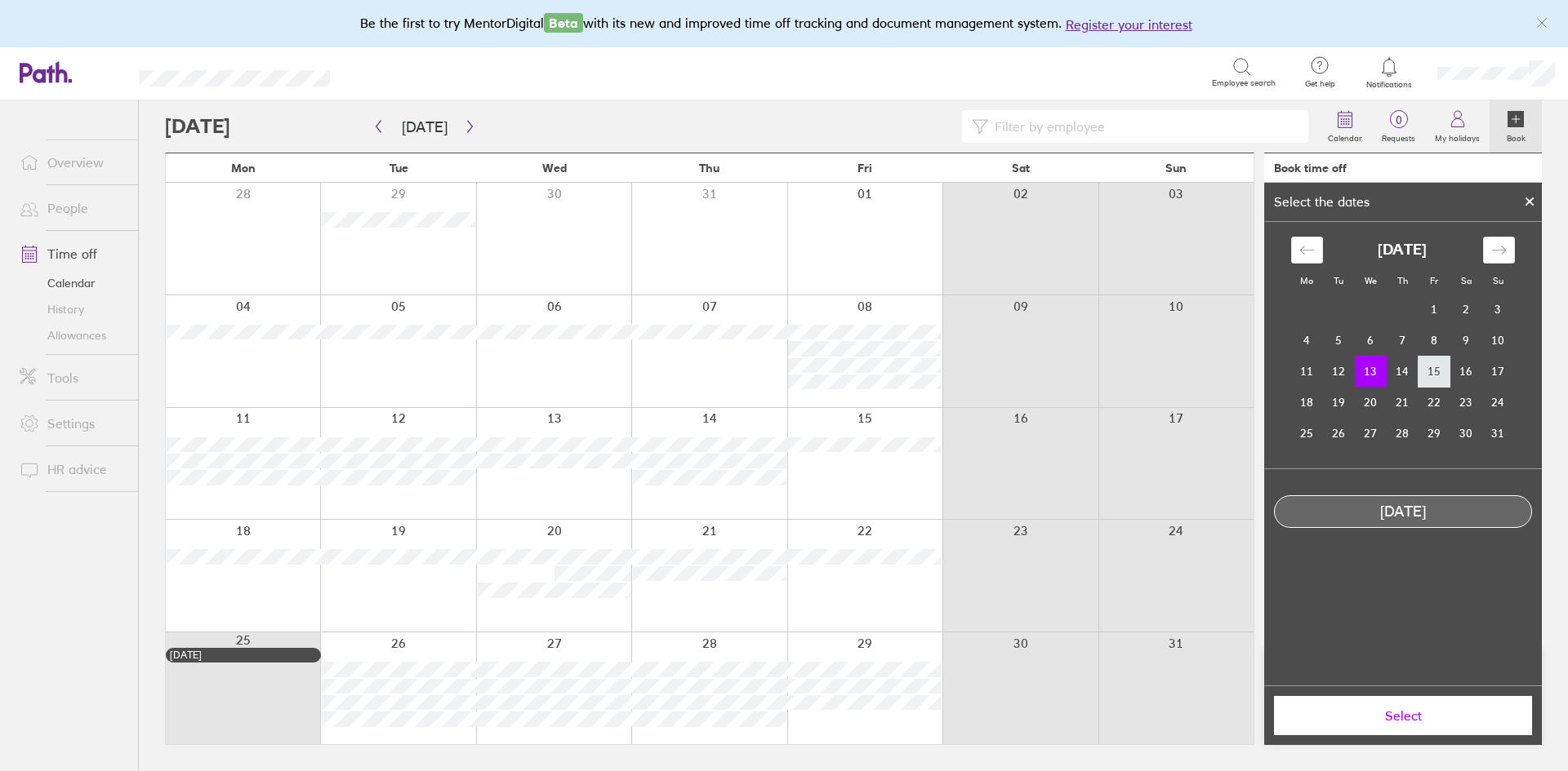
click at [1430, 370] on td "15" at bounding box center [1434, 371] width 32 height 31
click at [1430, 712] on span "Select" at bounding box center [1403, 715] width 235 height 15
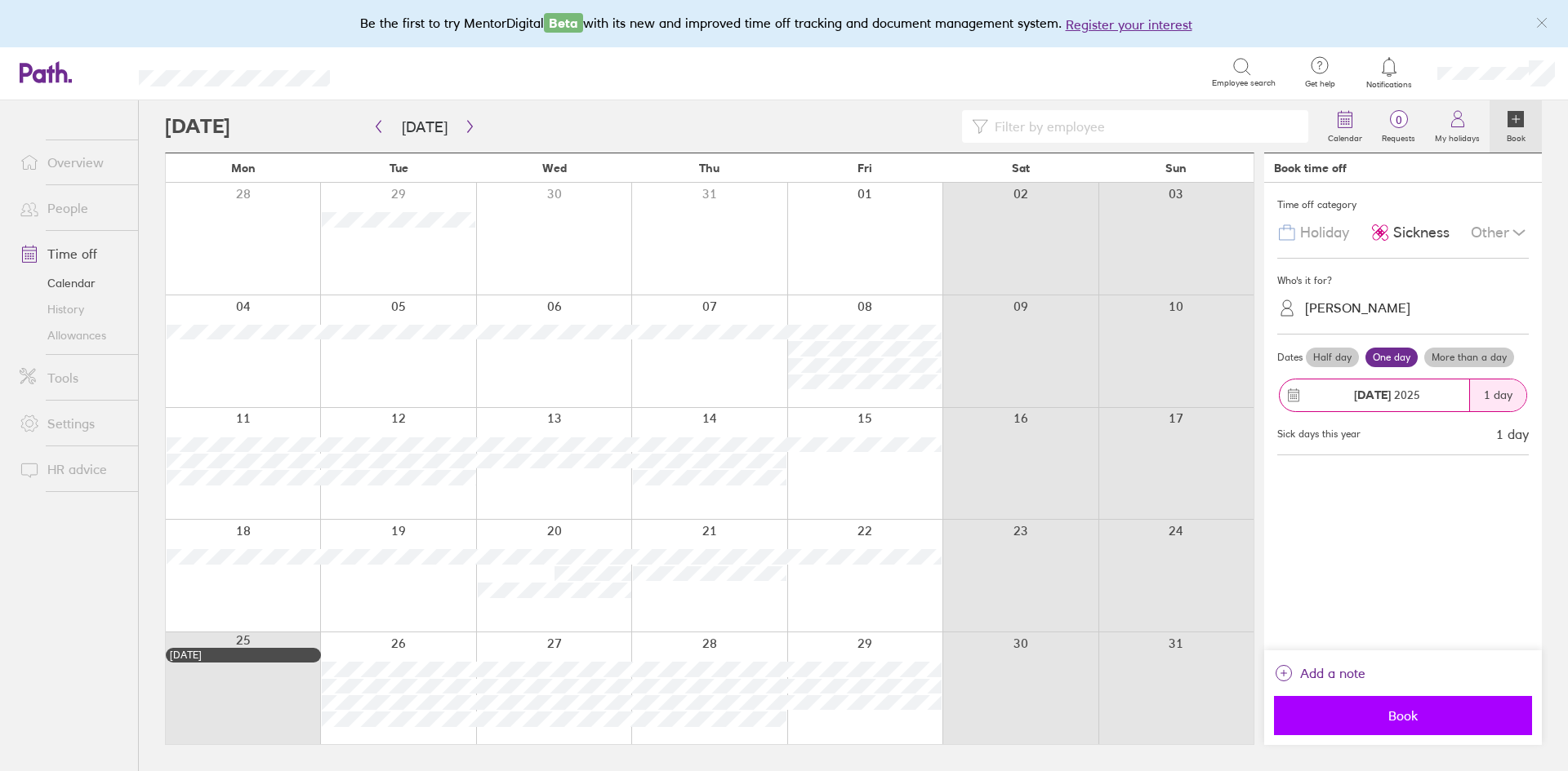
click at [1416, 715] on span "Book" at bounding box center [1403, 715] width 235 height 15
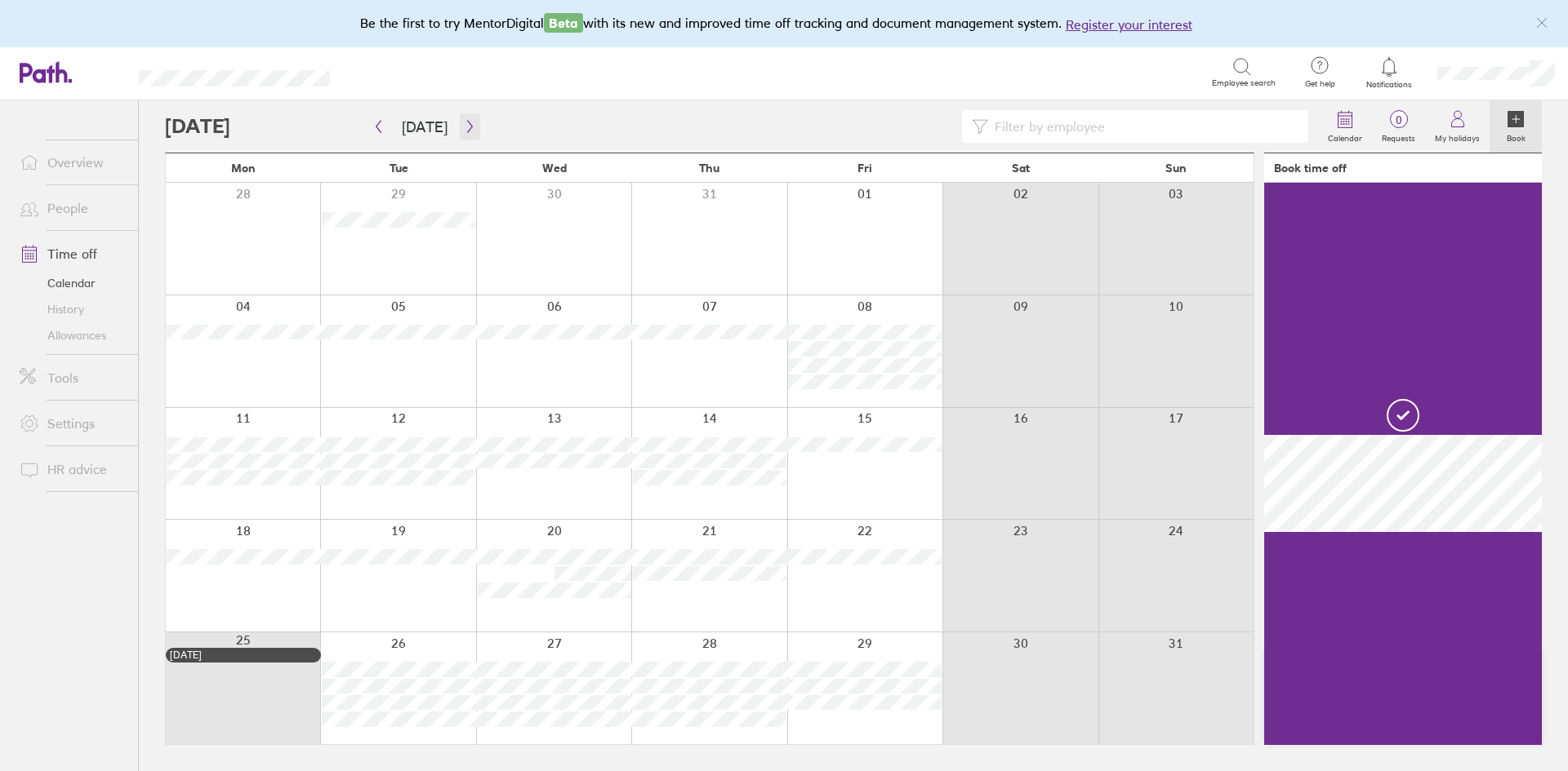
click at [467, 124] on icon "button" at bounding box center [469, 126] width 12 height 13
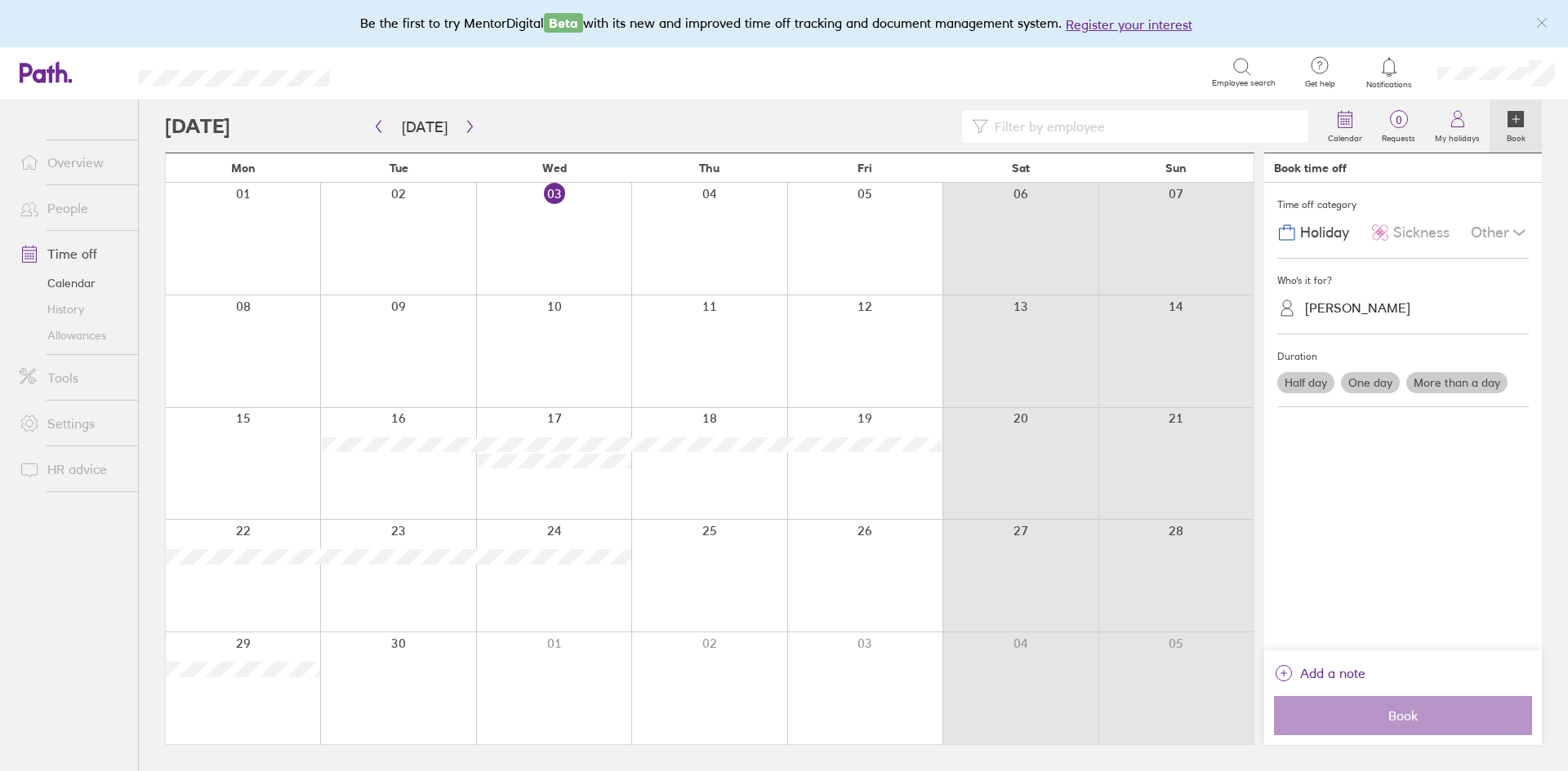
click at [1428, 231] on span "Sickness" at bounding box center [1421, 233] width 57 height 17
click at [575, 204] on div at bounding box center [553, 239] width 155 height 111
click at [1371, 382] on label "One day" at bounding box center [1369, 383] width 59 height 21
click at [0, 0] on input "One day" at bounding box center [0, 0] width 0 height 0
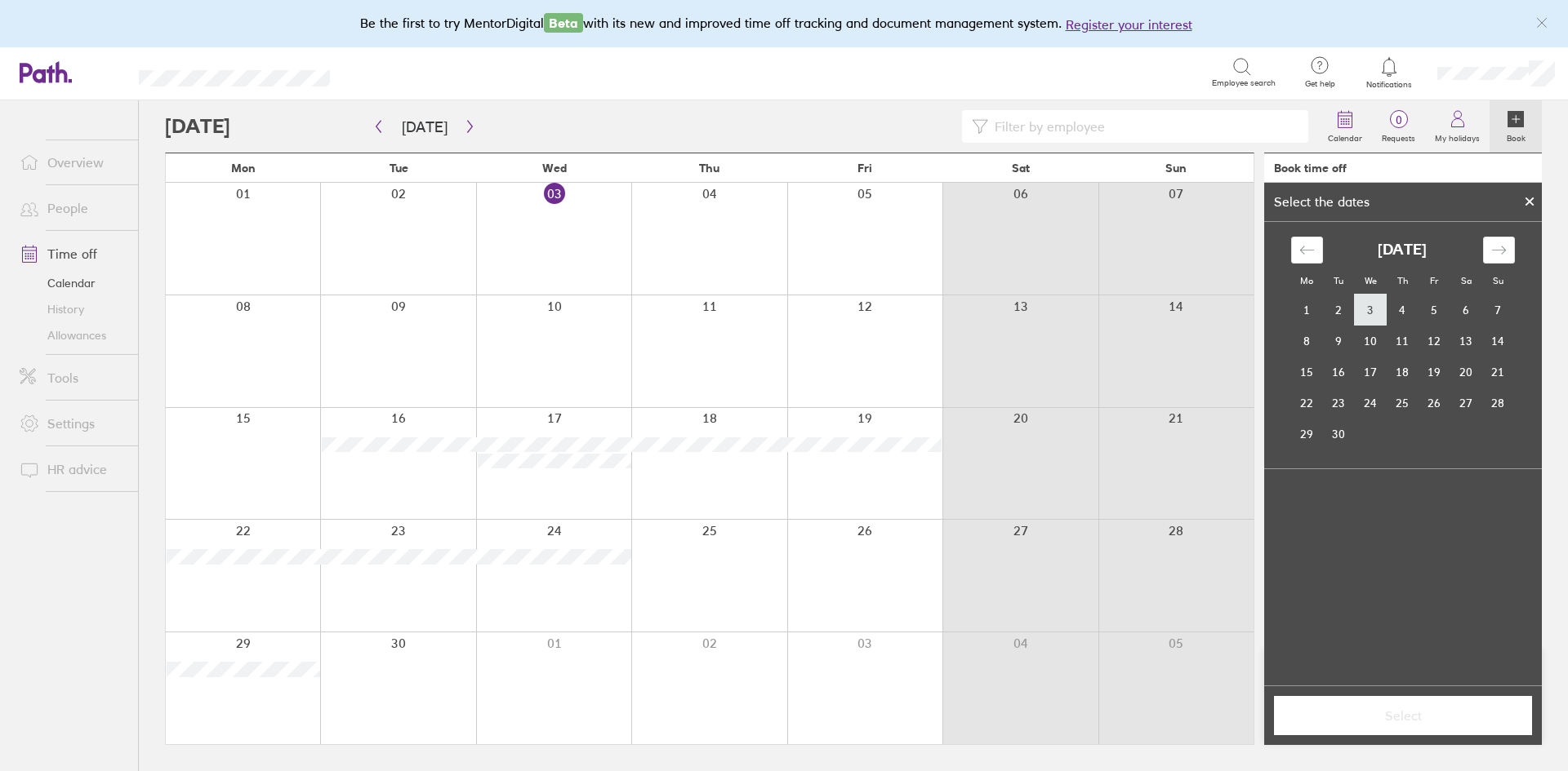
click at [1375, 311] on td "3" at bounding box center [1370, 309] width 32 height 31
click at [1408, 724] on button "Select" at bounding box center [1403, 715] width 258 height 39
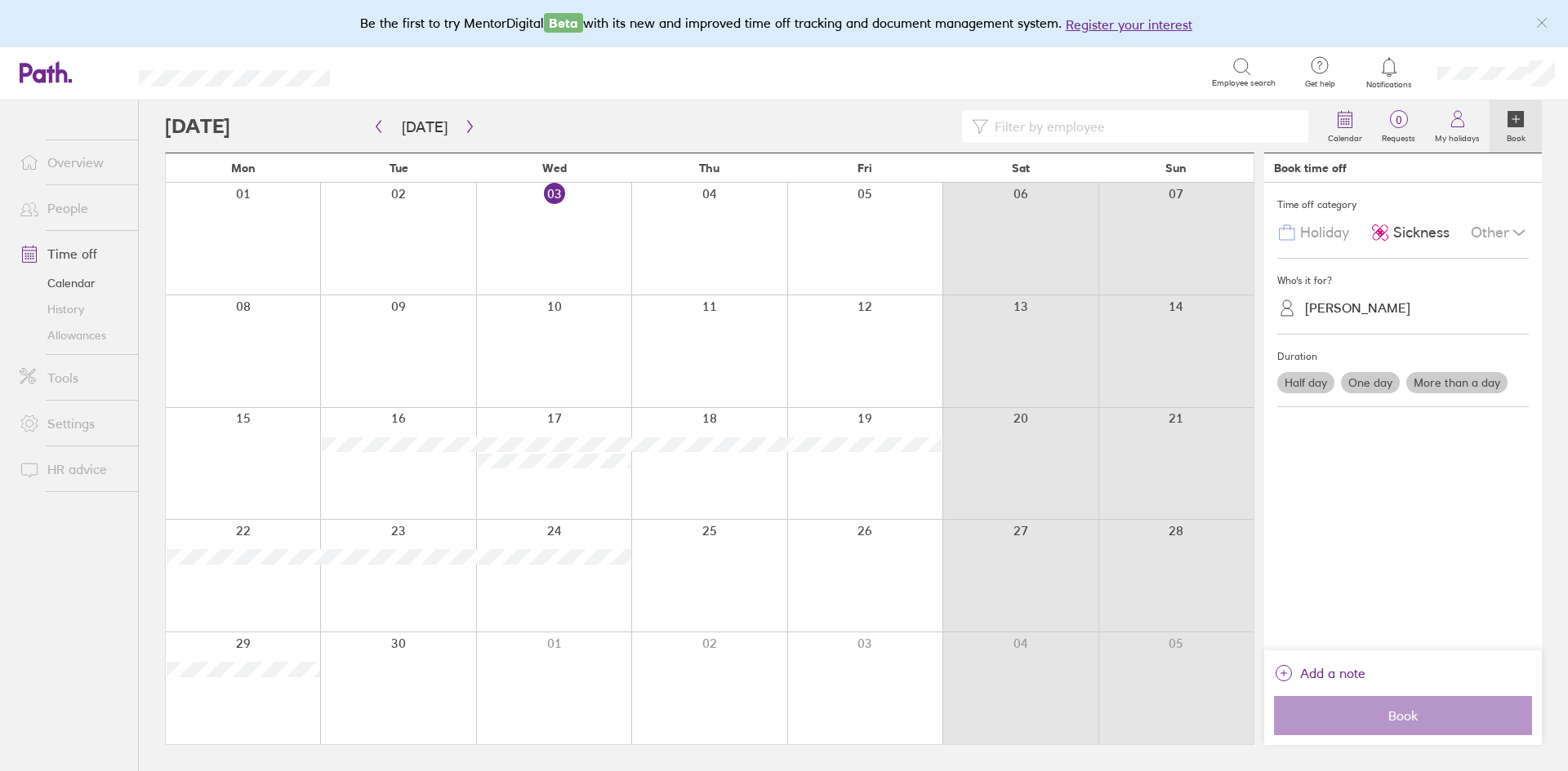
click at [1364, 384] on label "One day" at bounding box center [1369, 383] width 59 height 21
click at [0, 0] on input "One day" at bounding box center [0, 0] width 0 height 0
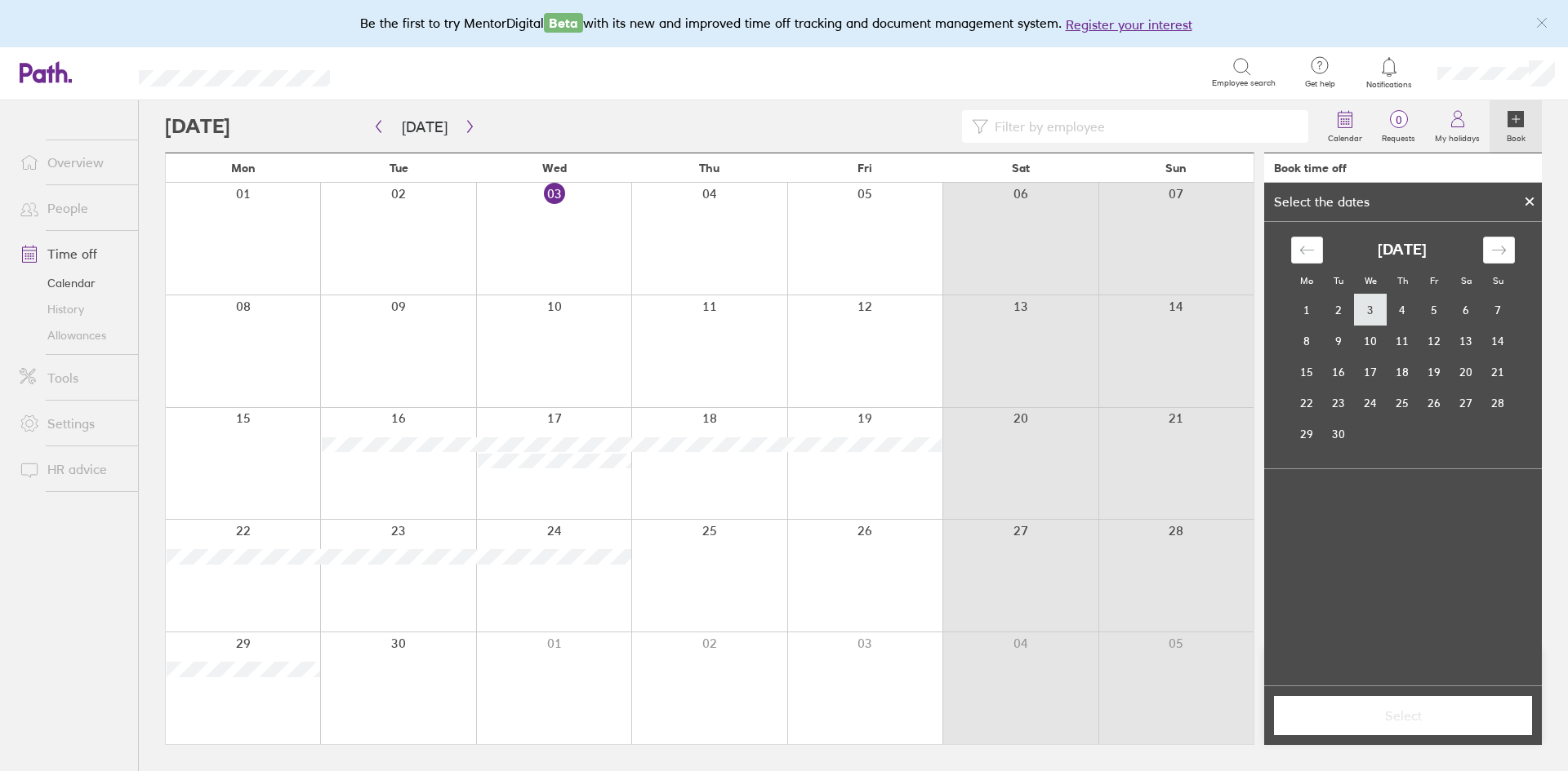
click at [1374, 308] on td "3" at bounding box center [1370, 309] width 32 height 31
click at [1364, 725] on button "Select" at bounding box center [1403, 715] width 258 height 39
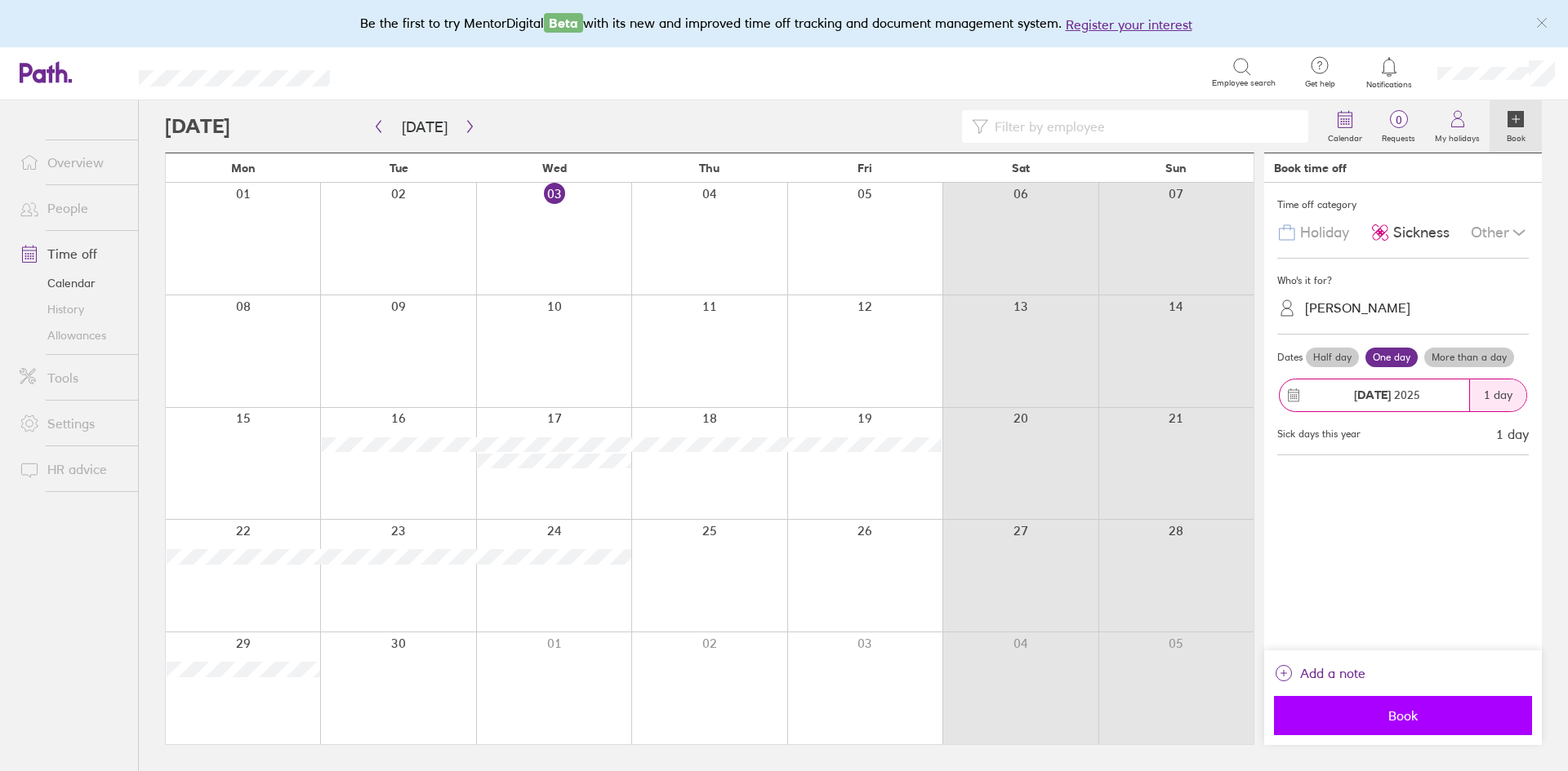
click at [1392, 714] on span "Book" at bounding box center [1403, 715] width 235 height 15
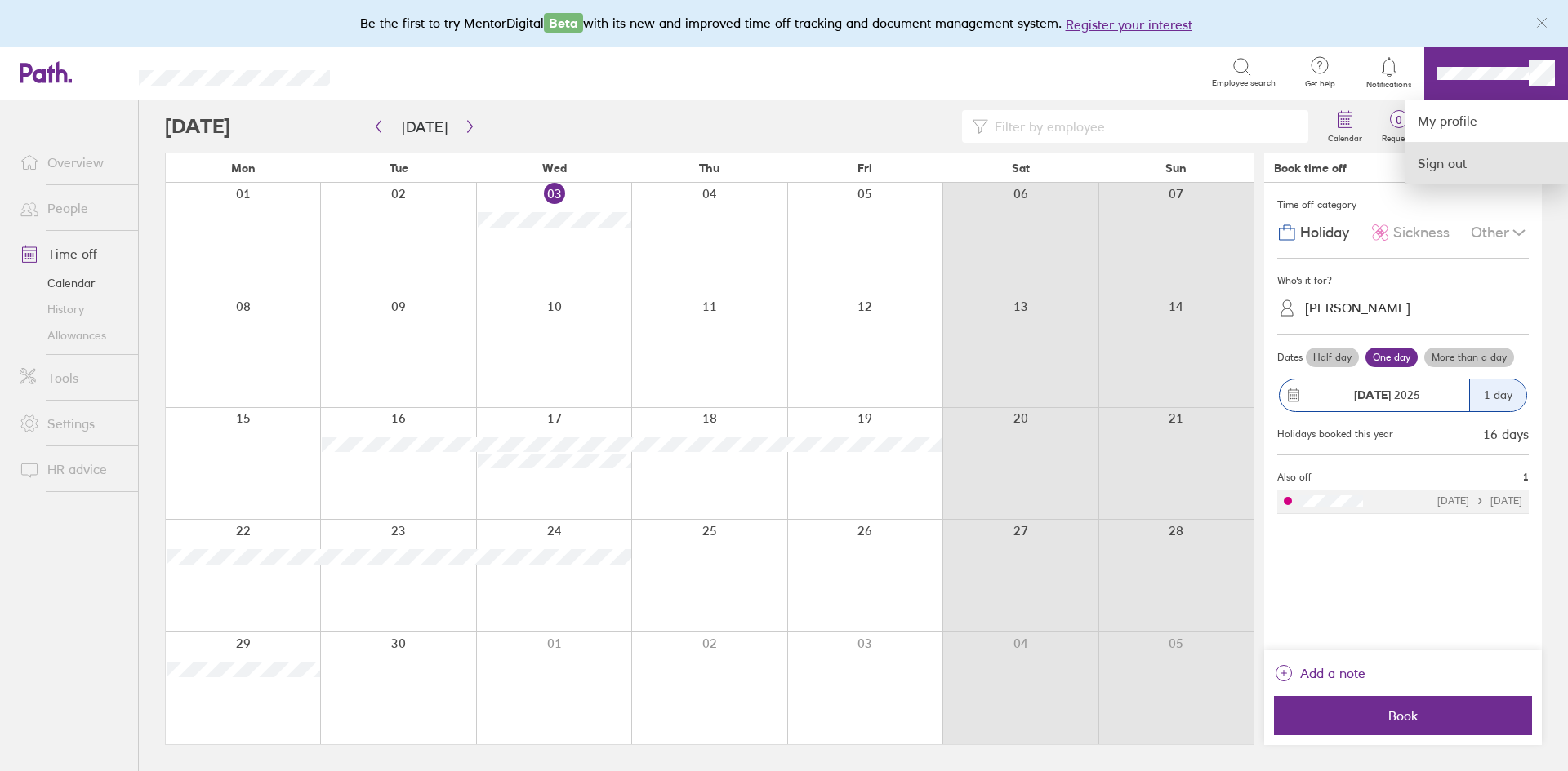
click at [1451, 160] on link "Sign out" at bounding box center [1486, 163] width 164 height 41
